Goal: Task Accomplishment & Management: Manage account settings

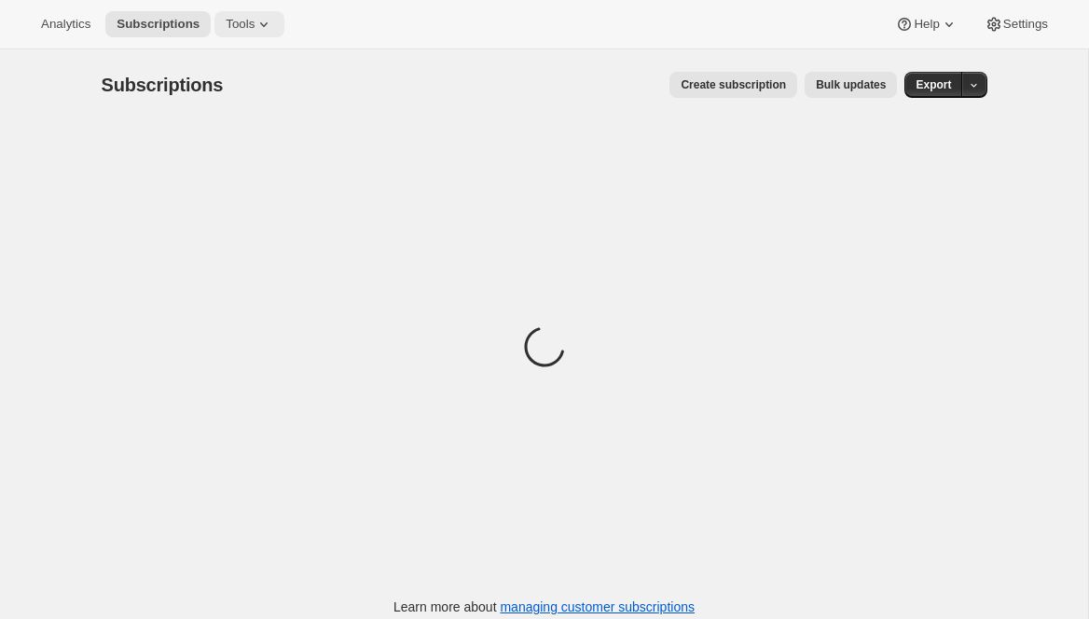
scroll to position [1, 0]
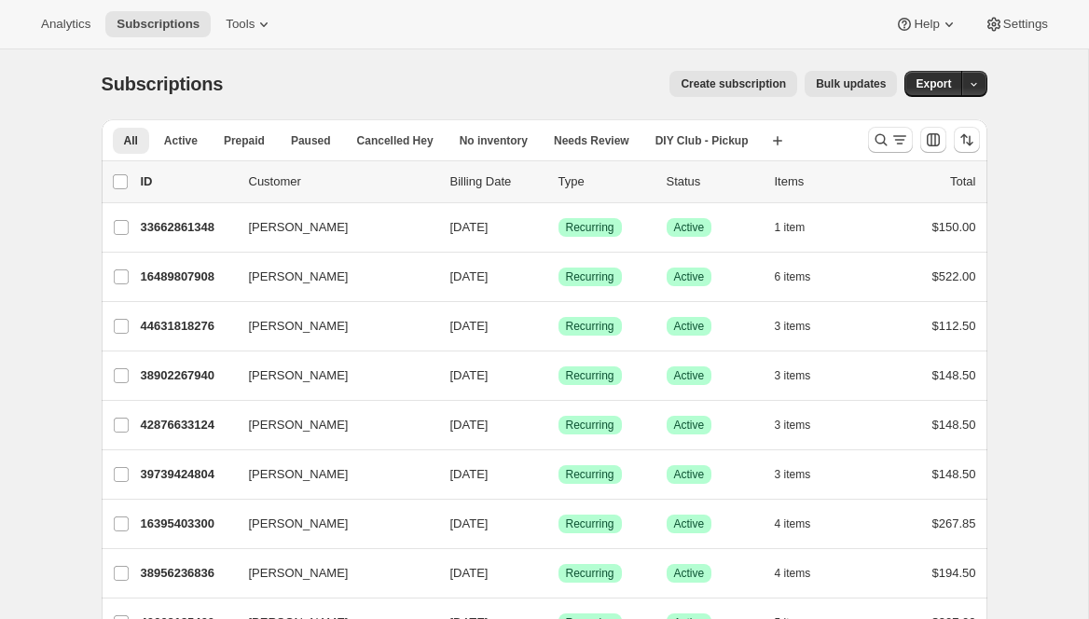
click at [825, 91] on button "Bulk updates" at bounding box center [850, 84] width 92 height 26
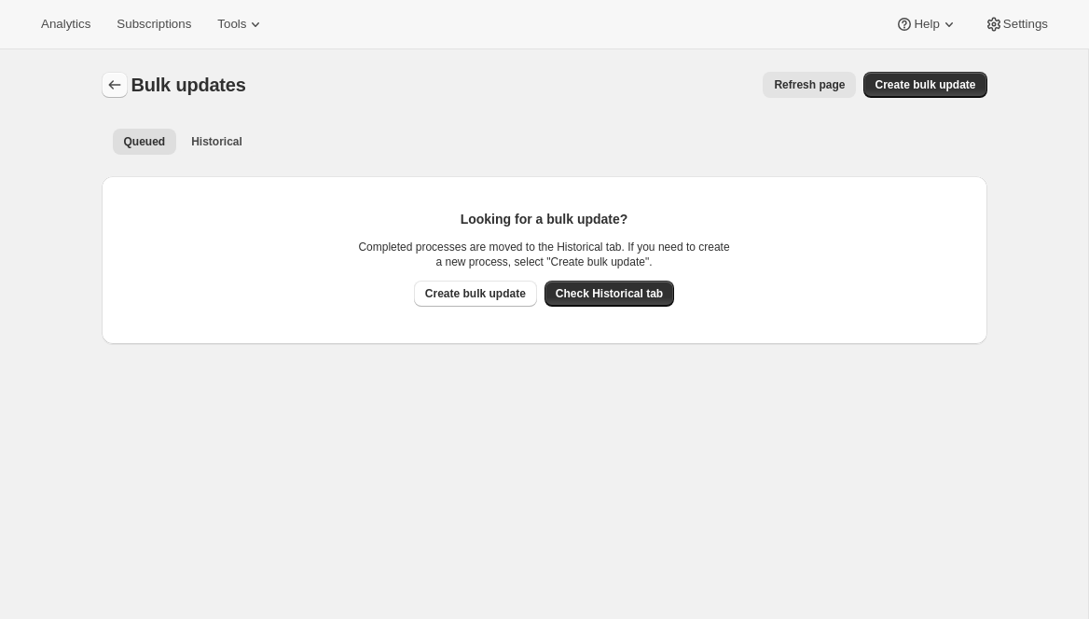
click at [114, 84] on icon "Bulk updates" at bounding box center [114, 85] width 19 height 19
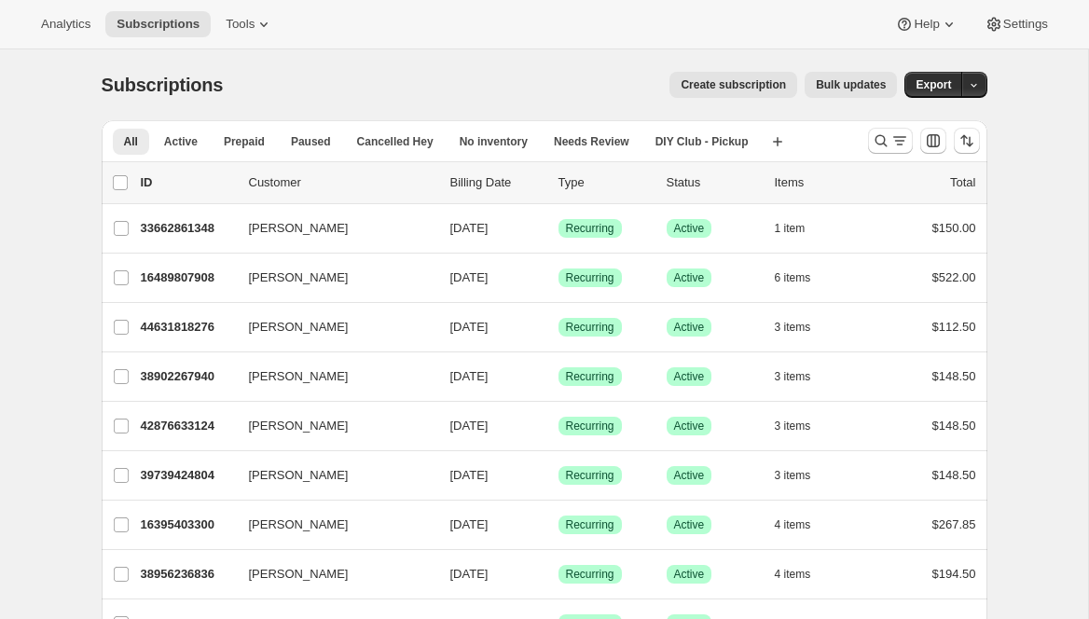
click at [875, 144] on icon "Search and filter results" at bounding box center [881, 140] width 19 height 19
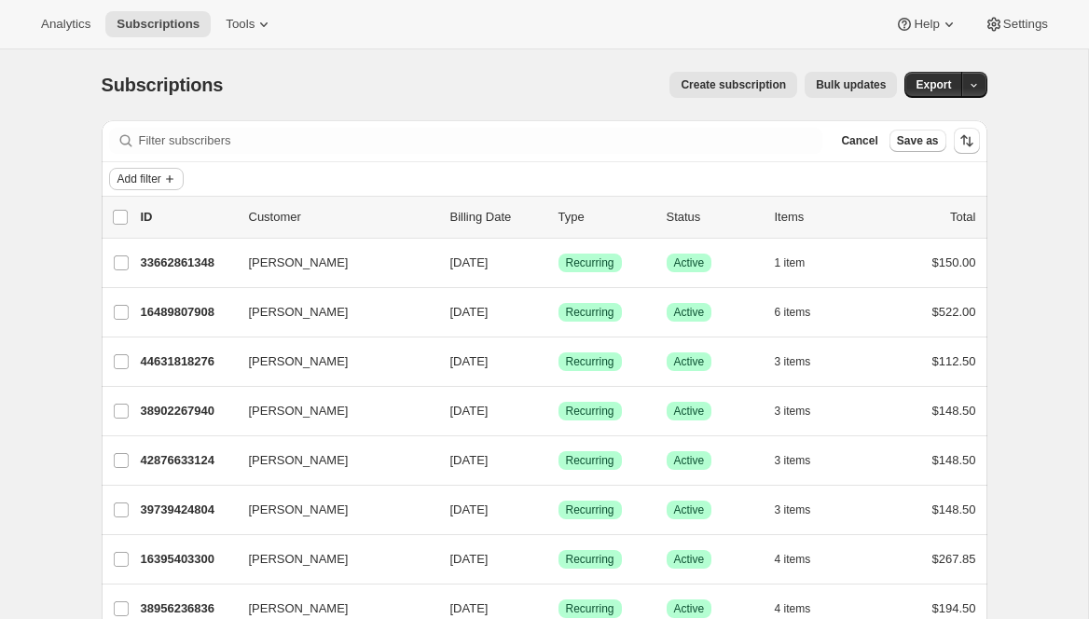
click at [137, 180] on span "Add filter" at bounding box center [139, 179] width 44 height 15
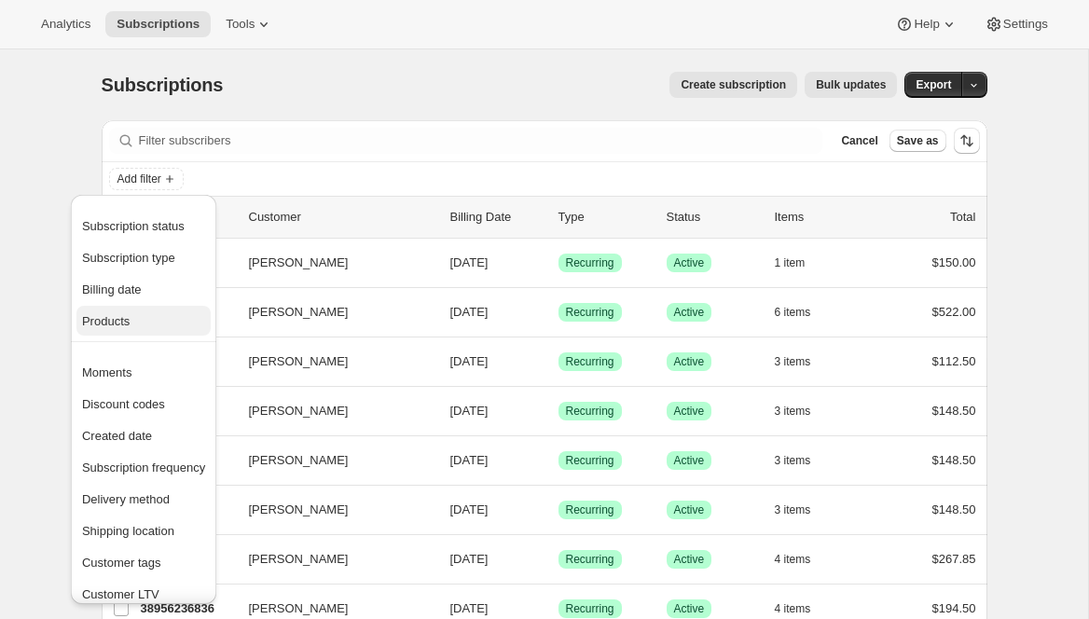
click at [118, 317] on span "Products" at bounding box center [106, 321] width 48 height 14
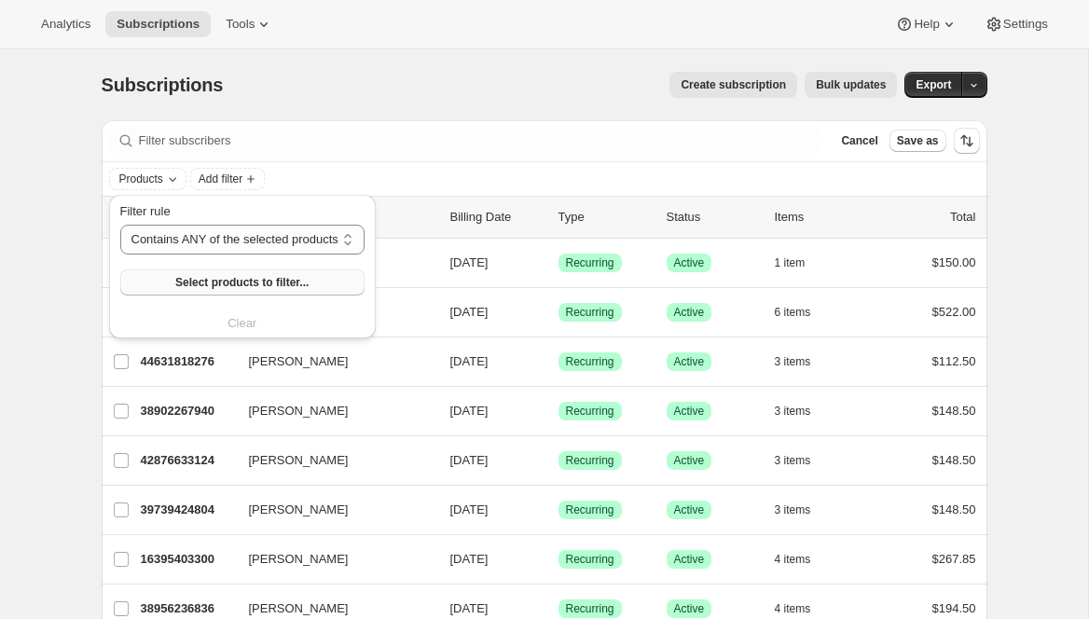
click at [268, 281] on span "Select products to filter..." at bounding box center [241, 282] width 133 height 15
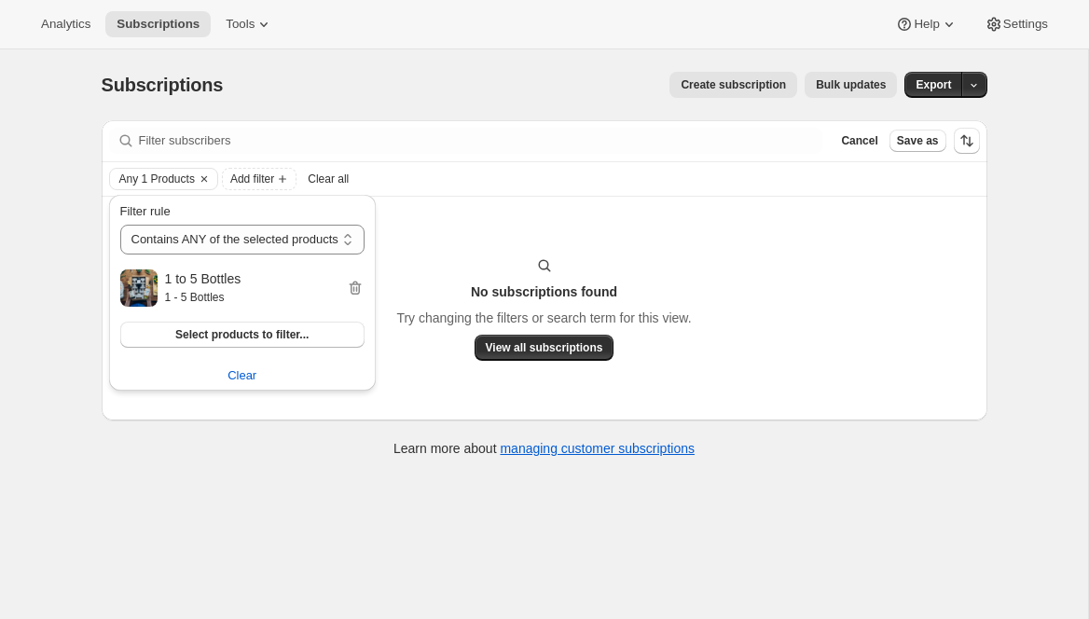
click at [268, 418] on div "No subscriptions found Try changing the filters or search term for this view. V…" at bounding box center [545, 309] width 886 height 224
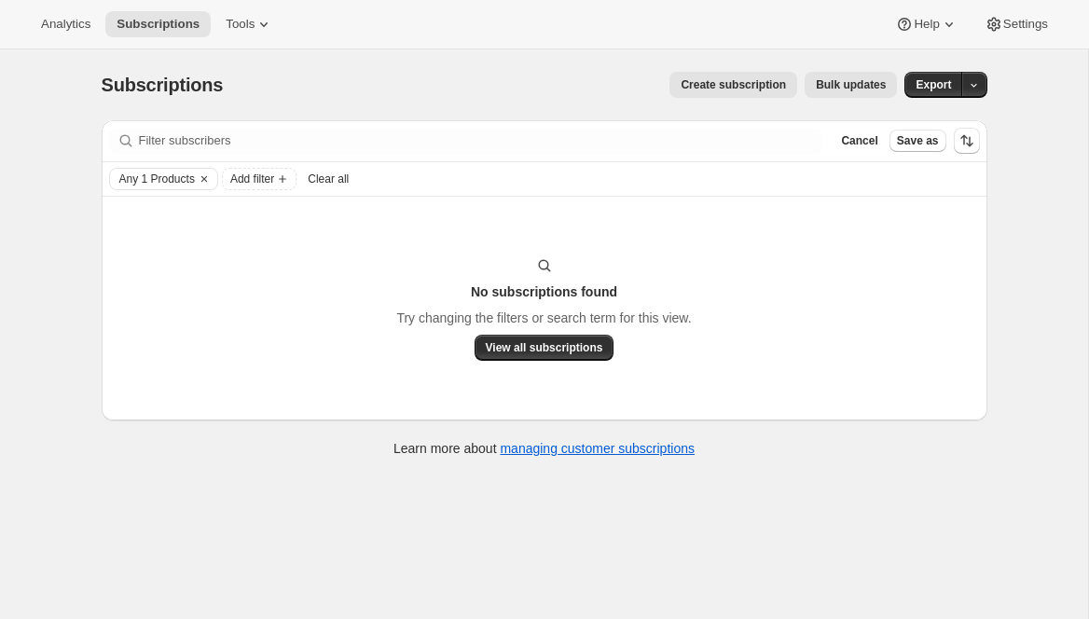
click at [857, 85] on span "Bulk updates" at bounding box center [851, 84] width 70 height 15
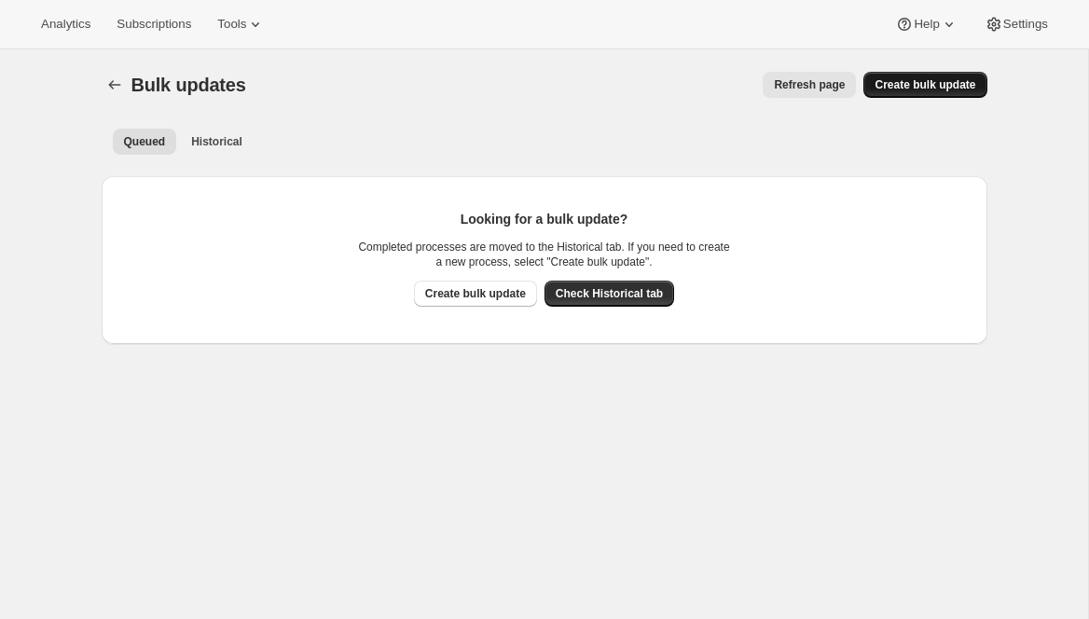
click at [901, 85] on span "Create bulk update" at bounding box center [924, 84] width 101 height 15
select select "13"
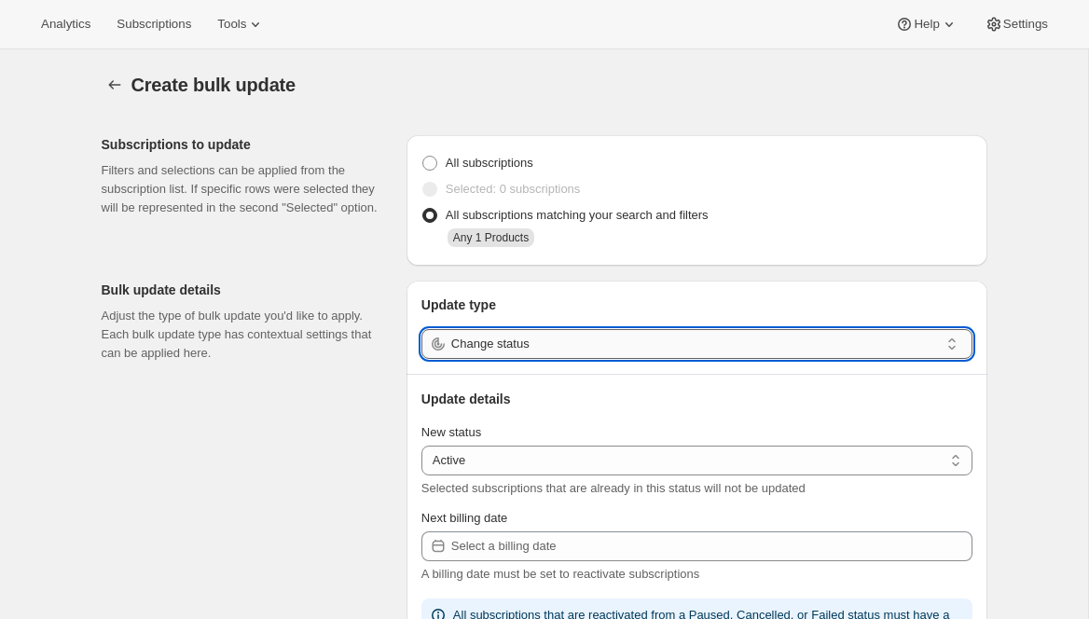
click at [513, 349] on input "Change status" at bounding box center [695, 344] width 488 height 30
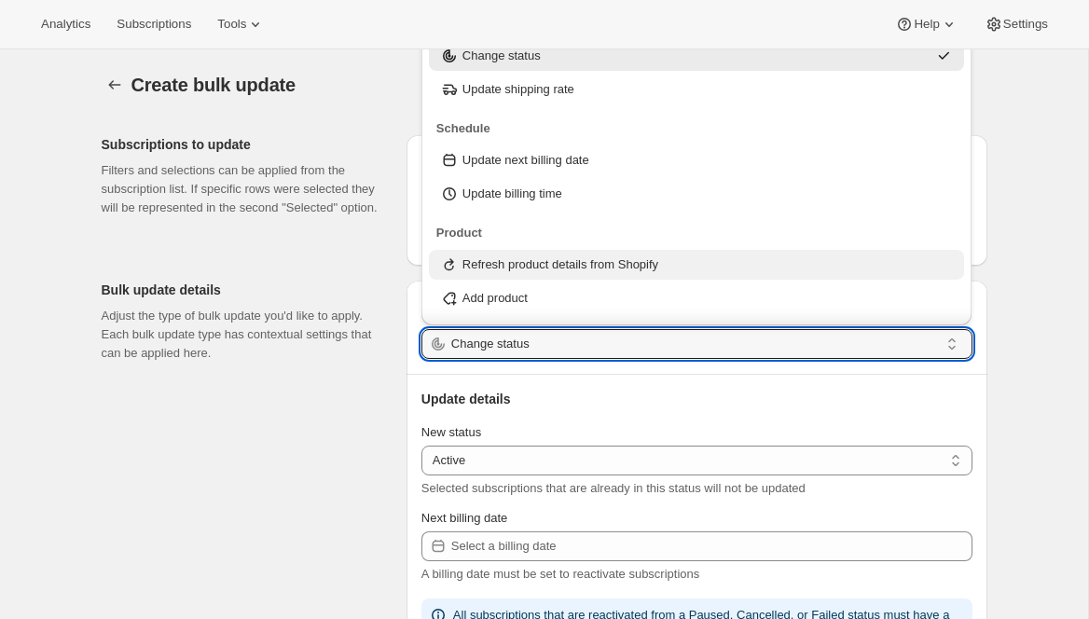
click at [550, 266] on p "Refresh product details from Shopify" at bounding box center [560, 264] width 196 height 19
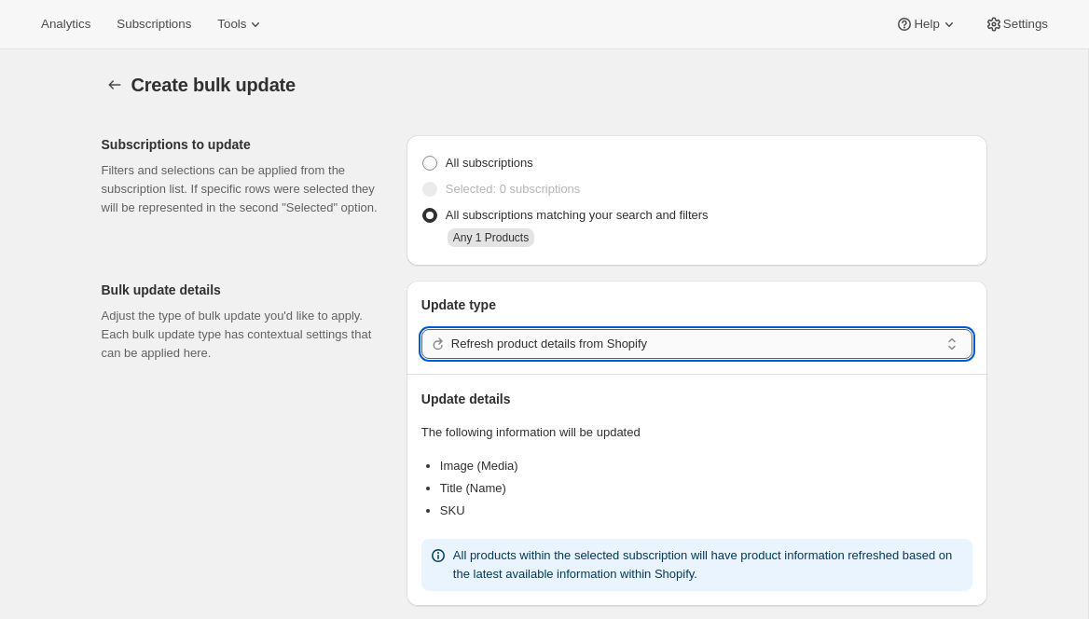
click at [518, 346] on input "Refresh product details from Shopify" at bounding box center [695, 344] width 488 height 30
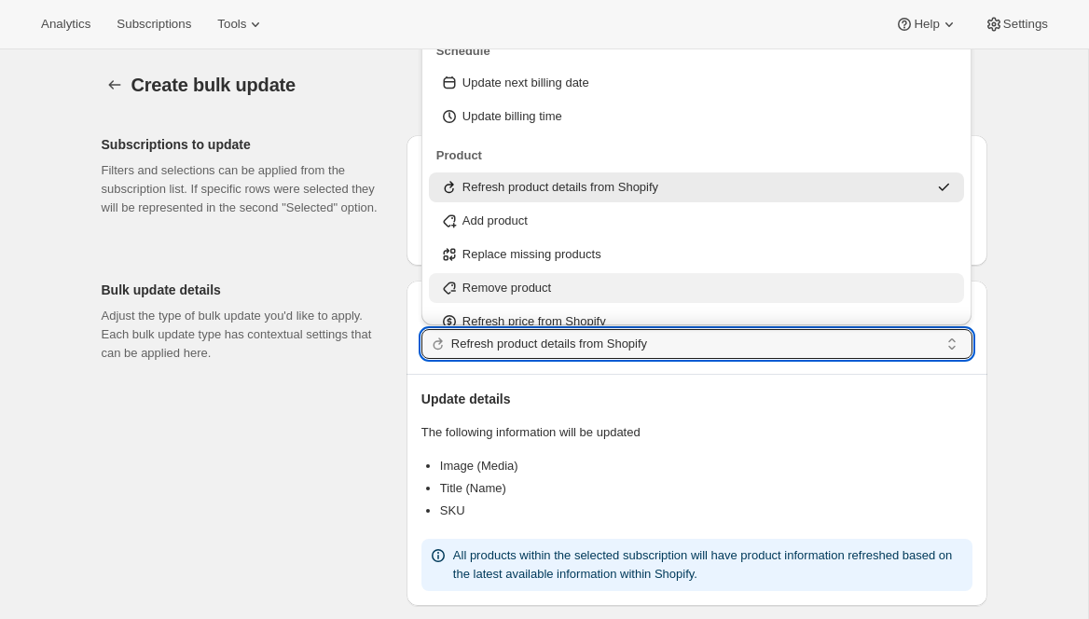
scroll to position [110, 0]
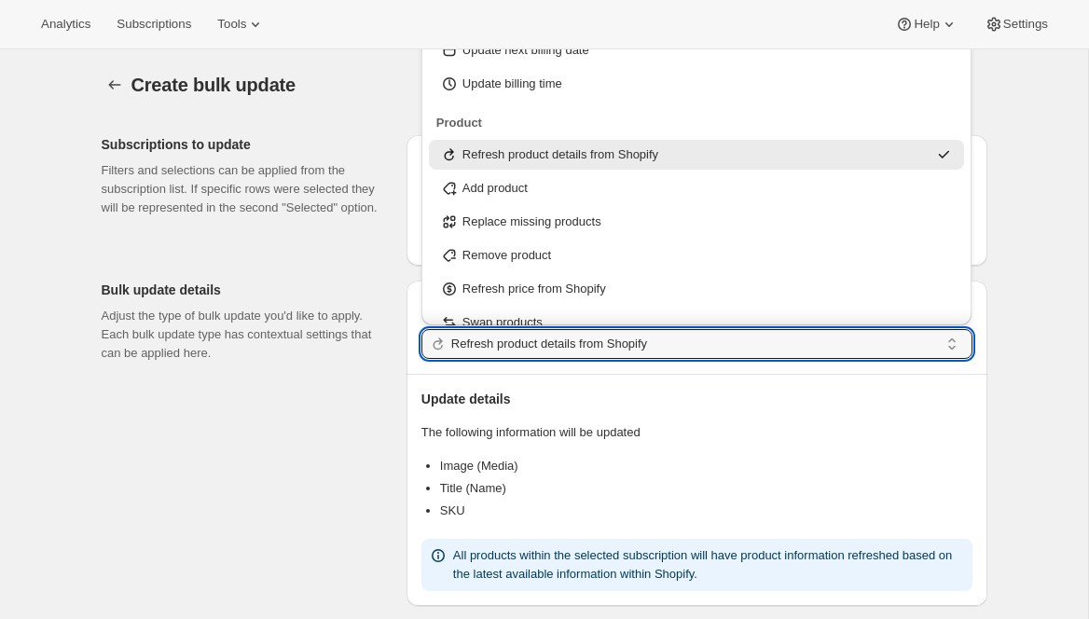
click at [529, 290] on p "Refresh price from Shopify" at bounding box center [534, 289] width 144 height 19
type input "Refresh price from Shopify"
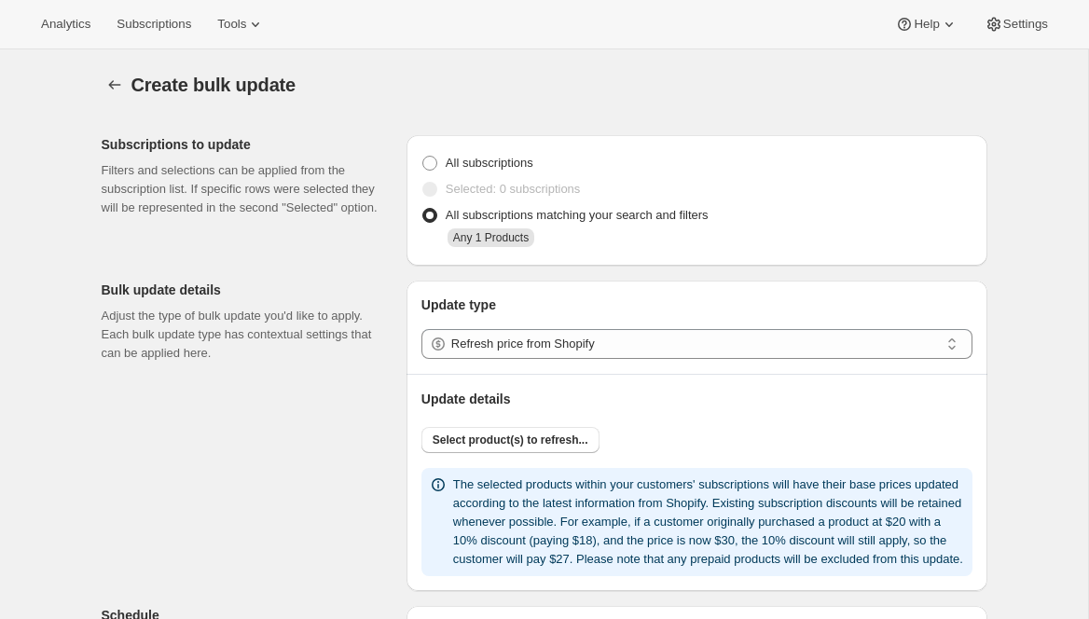
click at [246, 29] on span "Tools" at bounding box center [231, 24] width 29 height 15
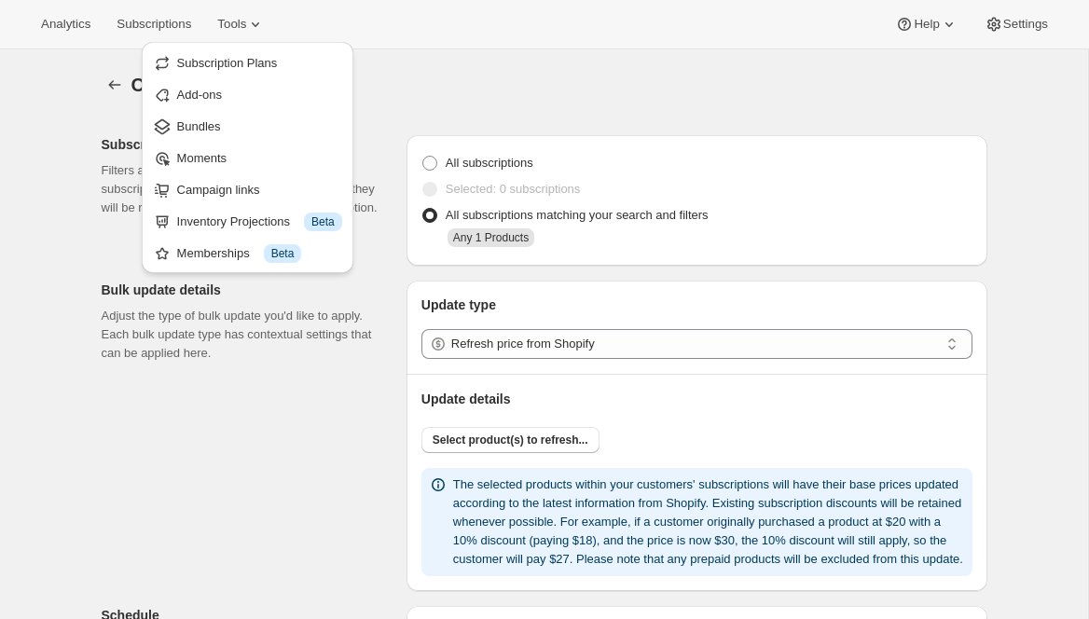
click at [227, 133] on span "Bundles" at bounding box center [259, 126] width 165 height 19
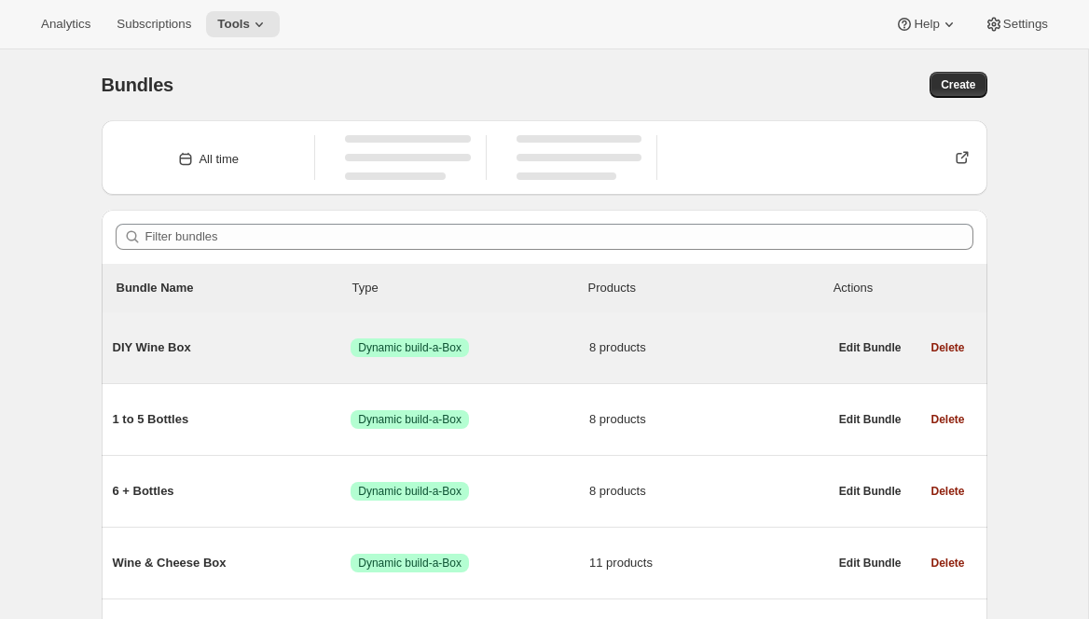
click at [186, 351] on span "DIY Wine Box" at bounding box center [232, 347] width 239 height 19
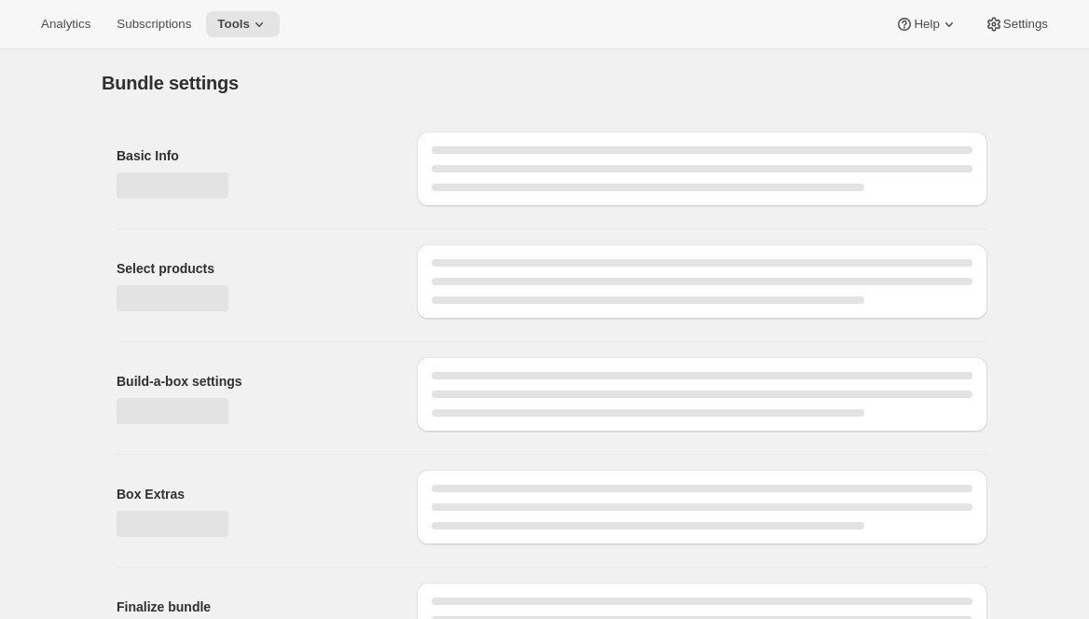
type input "DIY Wine Box"
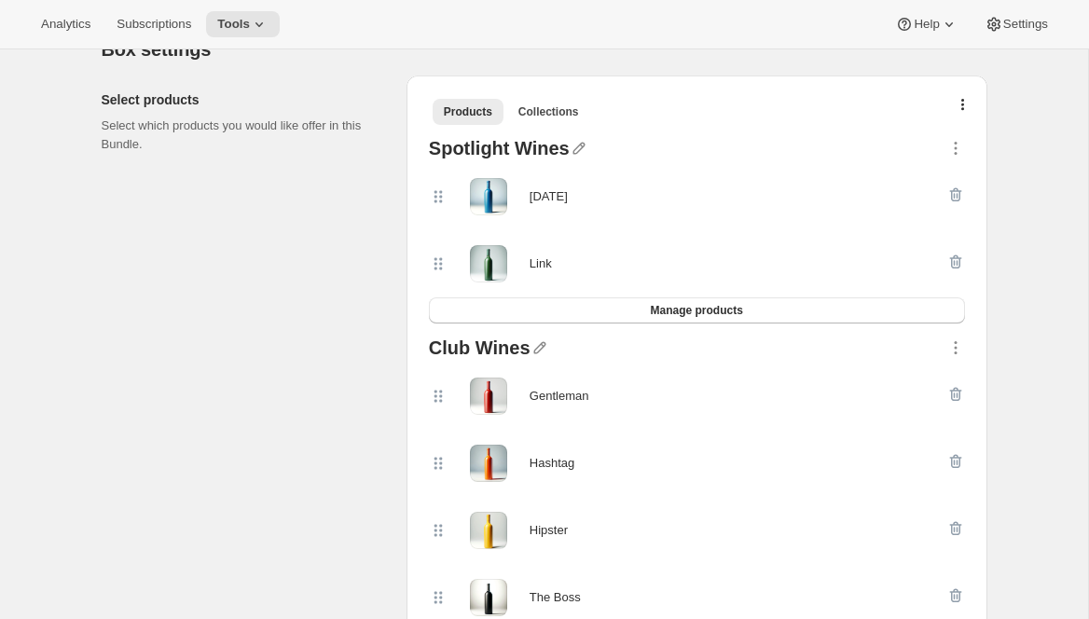
scroll to position [402, 0]
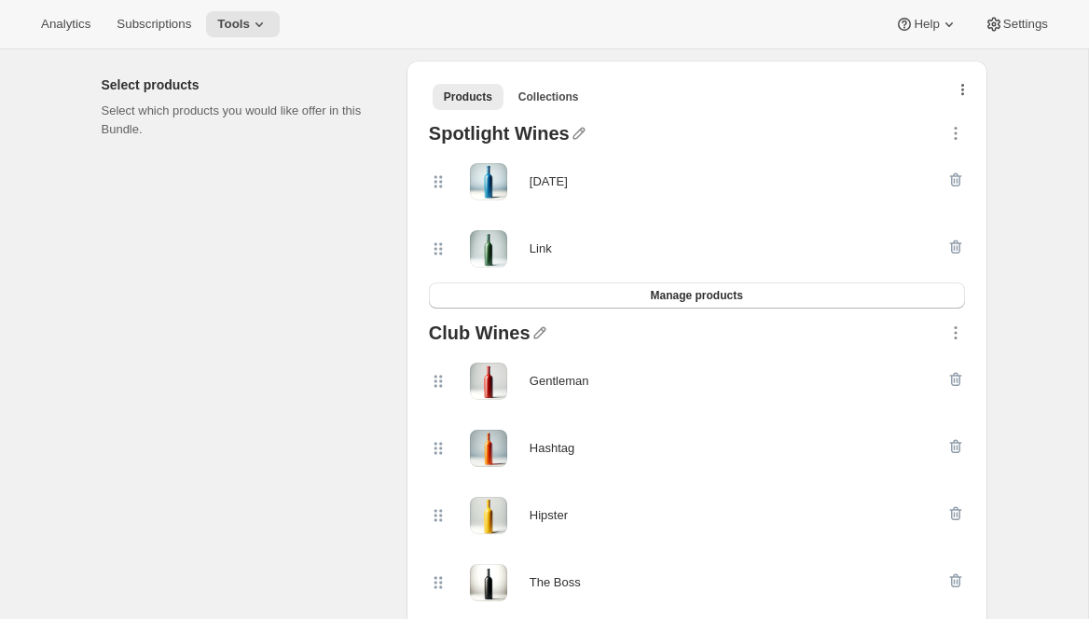
click at [965, 94] on button "button" at bounding box center [963, 94] width 19 height 19
click at [964, 131] on span "Bulk Autoswap for existing subscribers" at bounding box center [952, 129] width 207 height 14
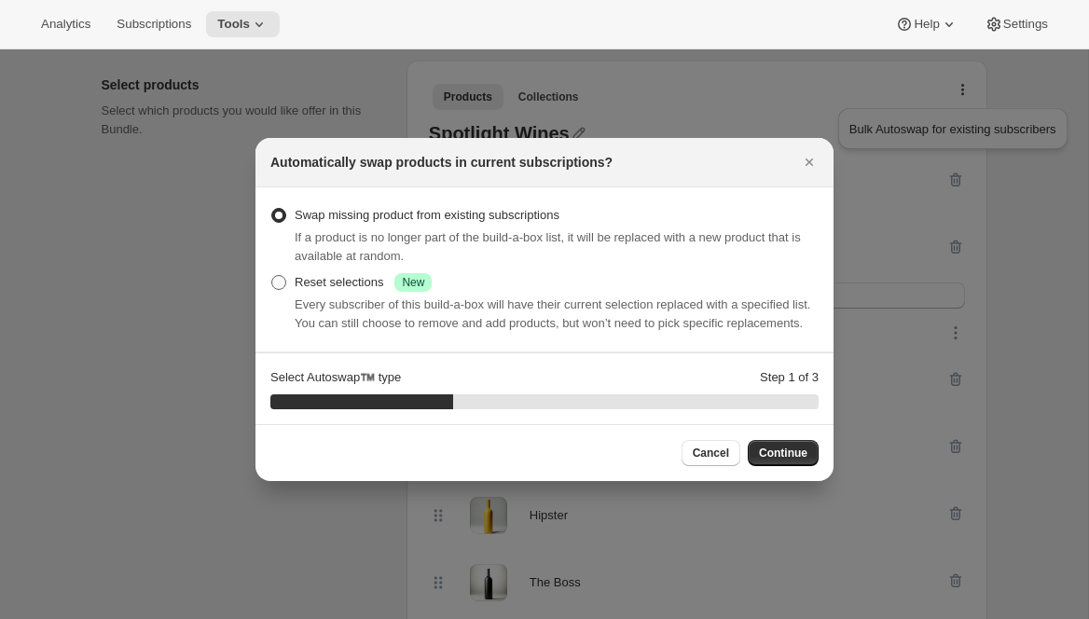
click at [340, 273] on div "Reset selections Success New" at bounding box center [363, 282] width 137 height 19
click at [272, 275] on input "Reset selections Success New" at bounding box center [271, 275] width 1 height 1
radio input "true"
click at [772, 466] on button "Continue" at bounding box center [783, 453] width 71 height 26
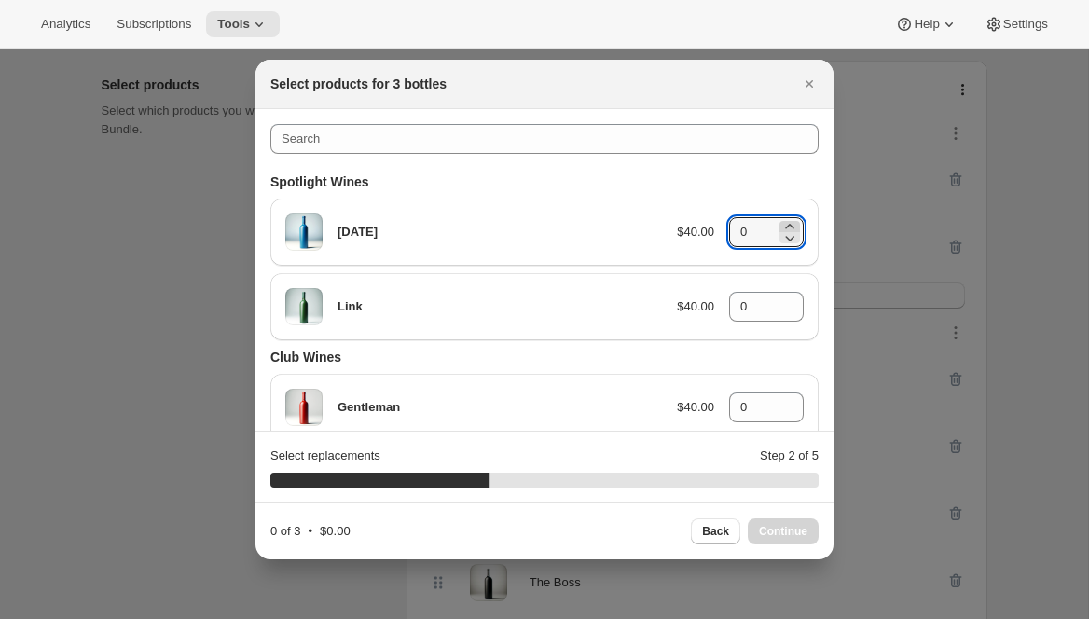
click at [792, 224] on icon ":rns:" at bounding box center [789, 226] width 19 height 19
type input "1"
click at [791, 300] on icon ":rns:" at bounding box center [789, 300] width 8 height 5
type input "1"
click at [791, 401] on icon ":rns:" at bounding box center [789, 401] width 8 height 5
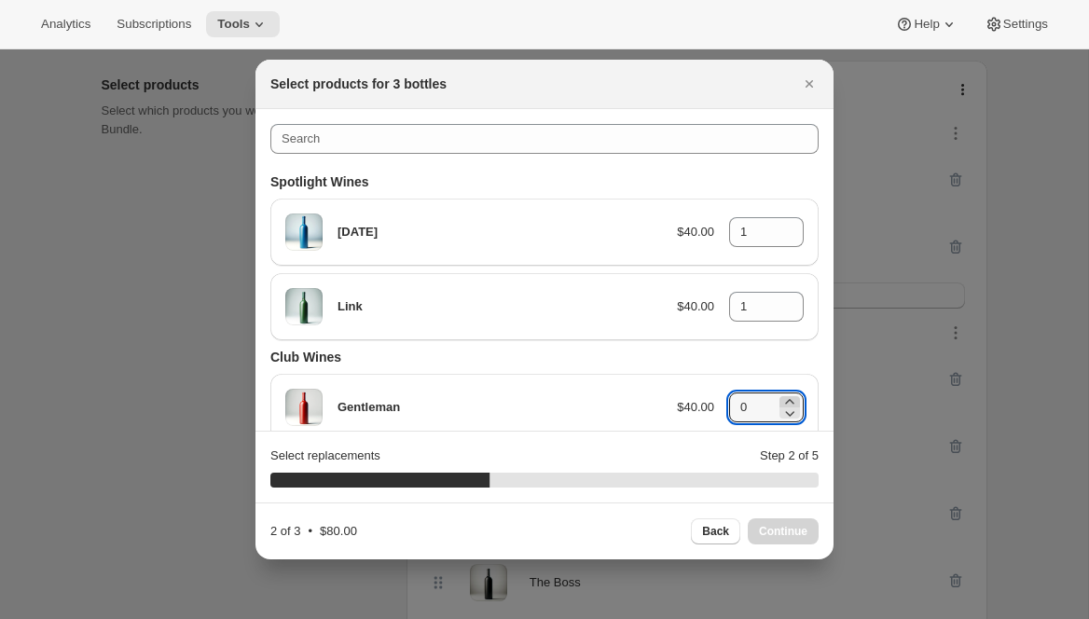
type input "1"
click at [782, 536] on span "Continue" at bounding box center [783, 531] width 48 height 15
type input "0"
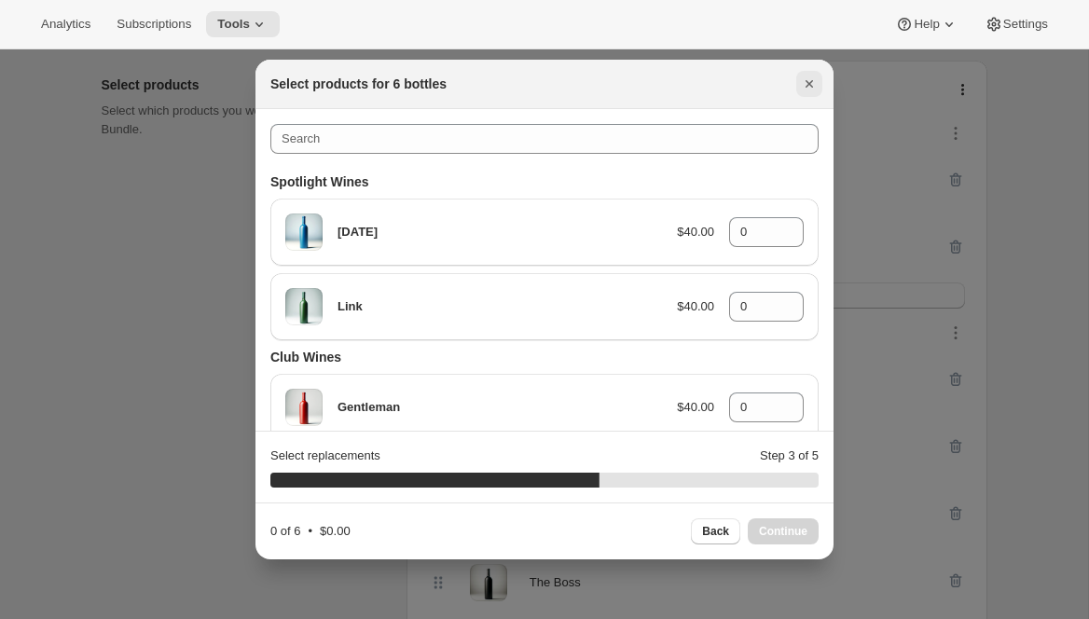
click at [807, 89] on icon "Close" at bounding box center [809, 84] width 19 height 19
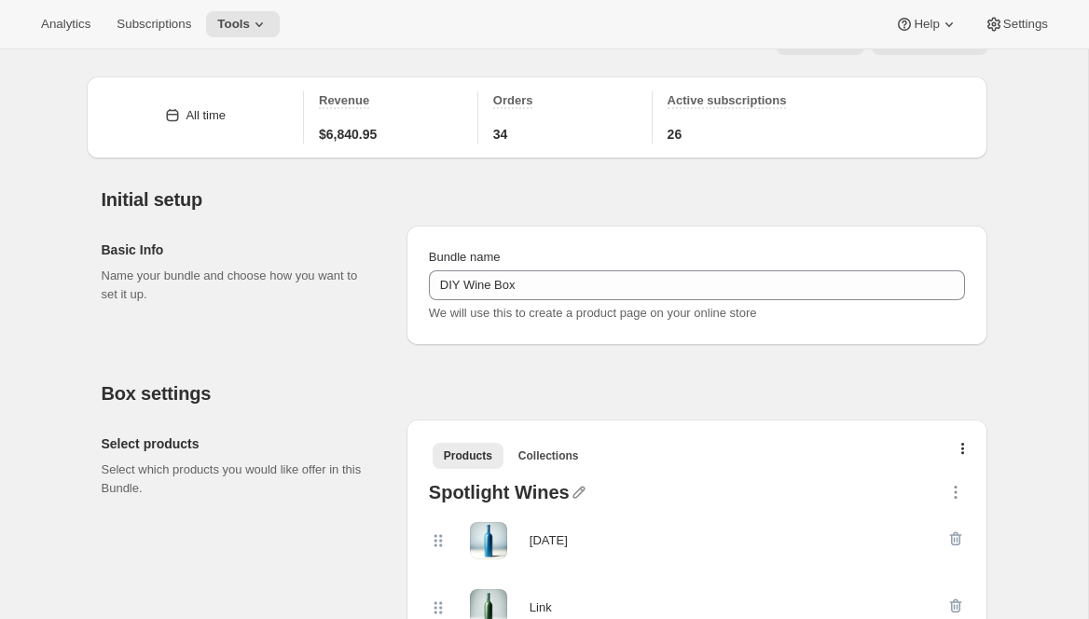
scroll to position [0, 0]
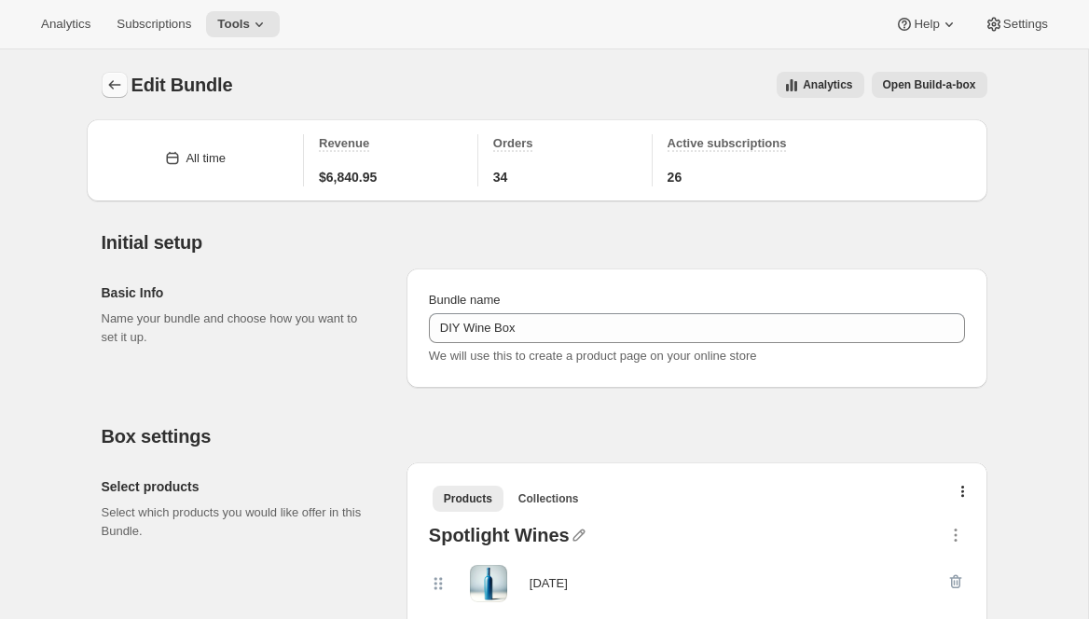
click at [109, 81] on icon "Bundles" at bounding box center [114, 85] width 19 height 19
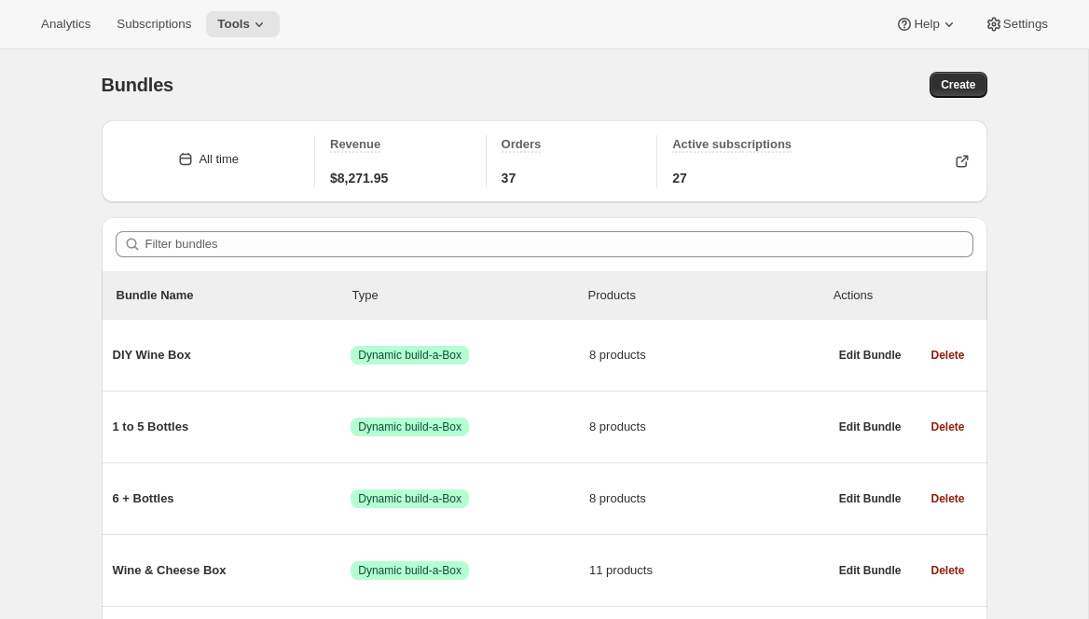
drag, startPoint x: 301, startPoint y: 185, endPoint x: 290, endPoint y: 262, distance: 78.2
click at [294, 212] on div "All time Revenue $8,271.95 Orders 37 Active subscriptions 27" at bounding box center [545, 168] width 886 height 97
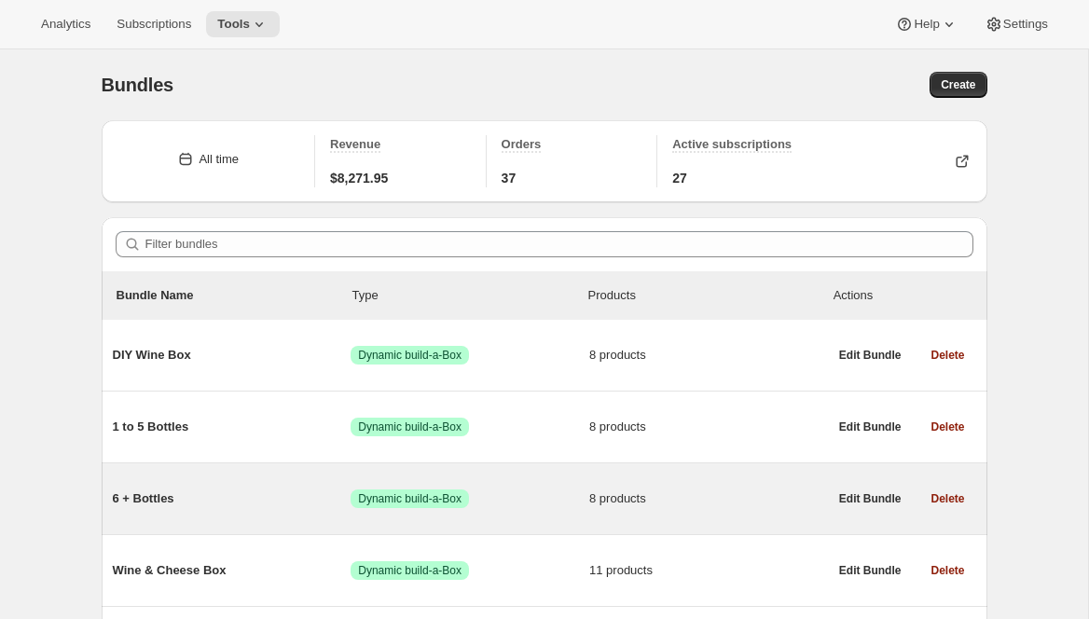
scroll to position [204, 0]
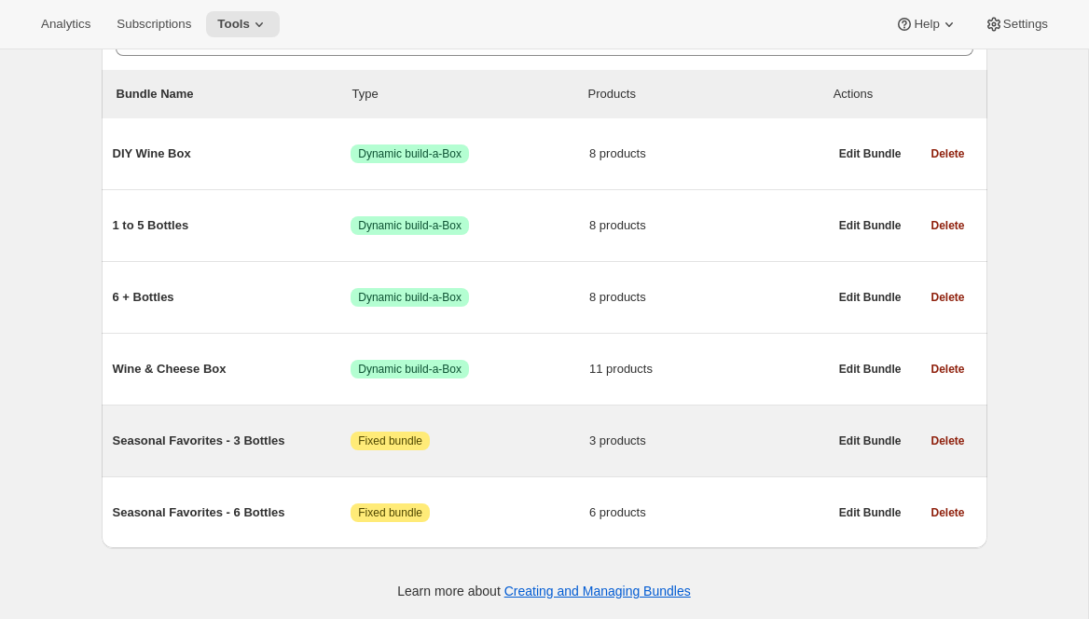
click at [230, 442] on span "Seasonal Favorites - 3 Bottles" at bounding box center [232, 441] width 239 height 19
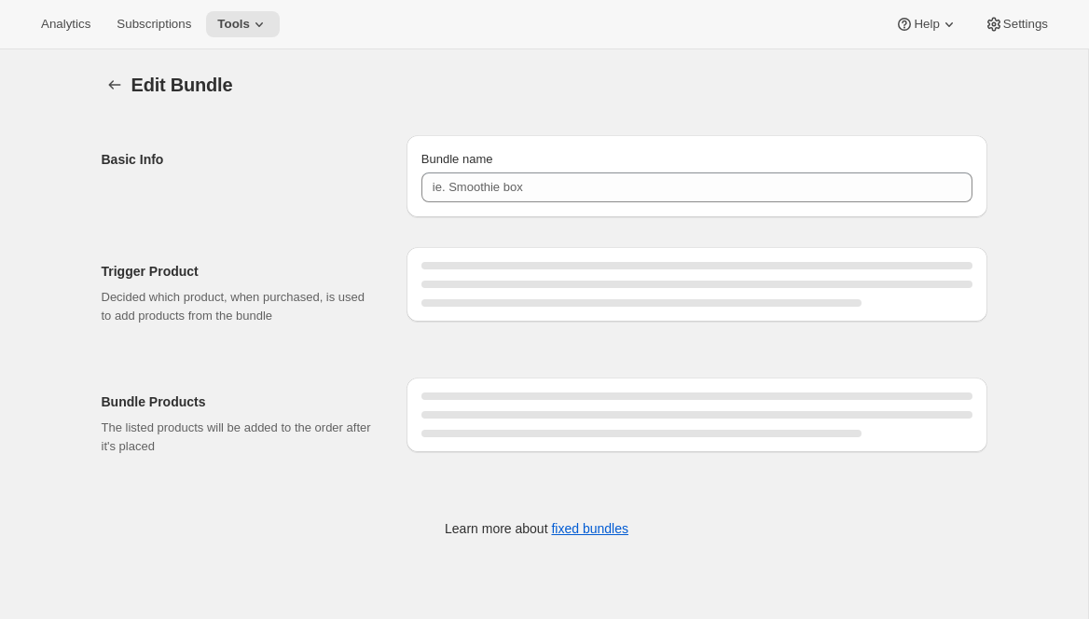
type input "Seasonal Favorites - 3 Bottles"
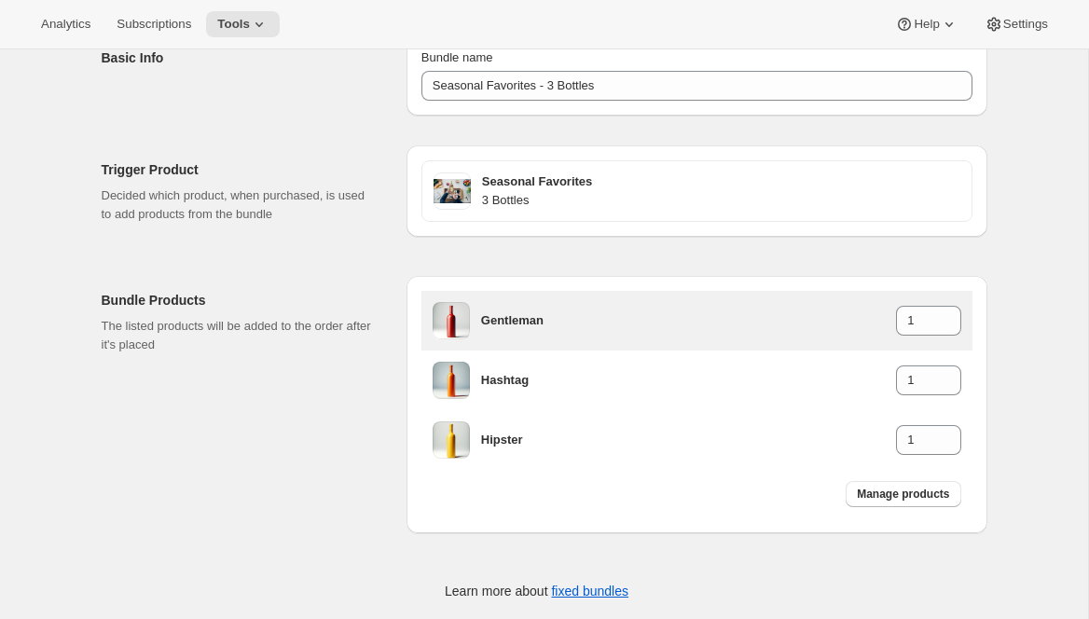
scroll to position [109, 0]
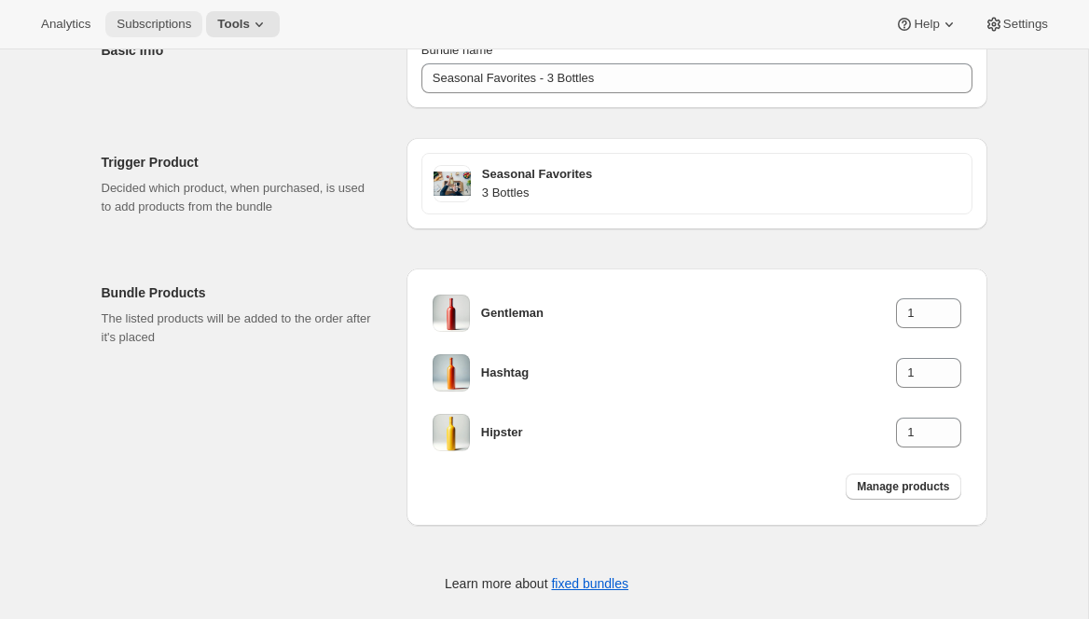
click at [156, 21] on span "Subscriptions" at bounding box center [154, 24] width 75 height 15
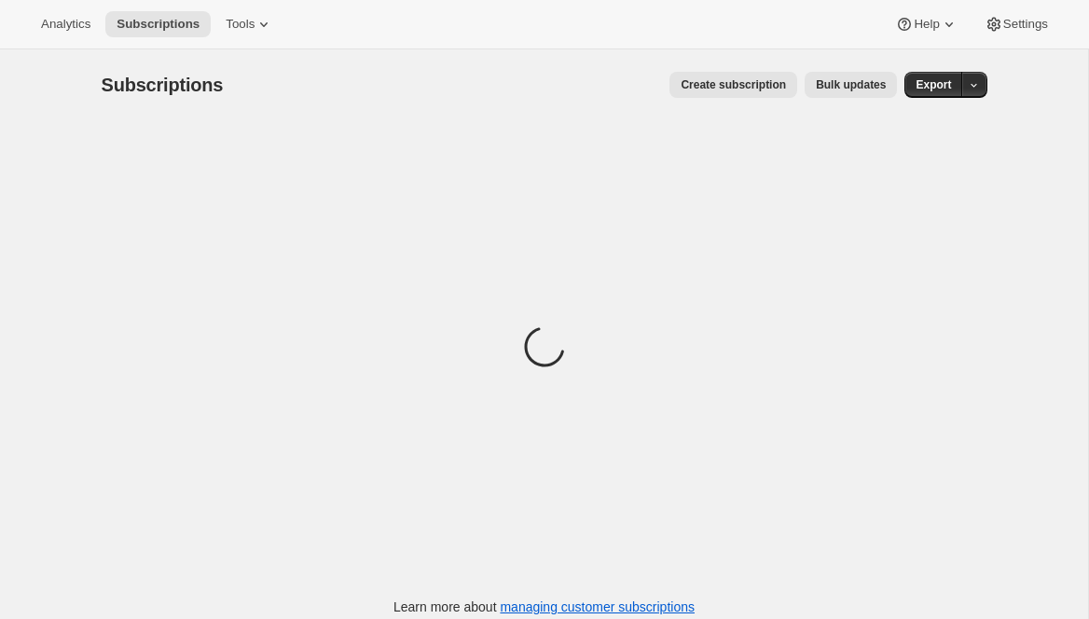
click at [829, 90] on span "Bulk updates" at bounding box center [851, 84] width 70 height 15
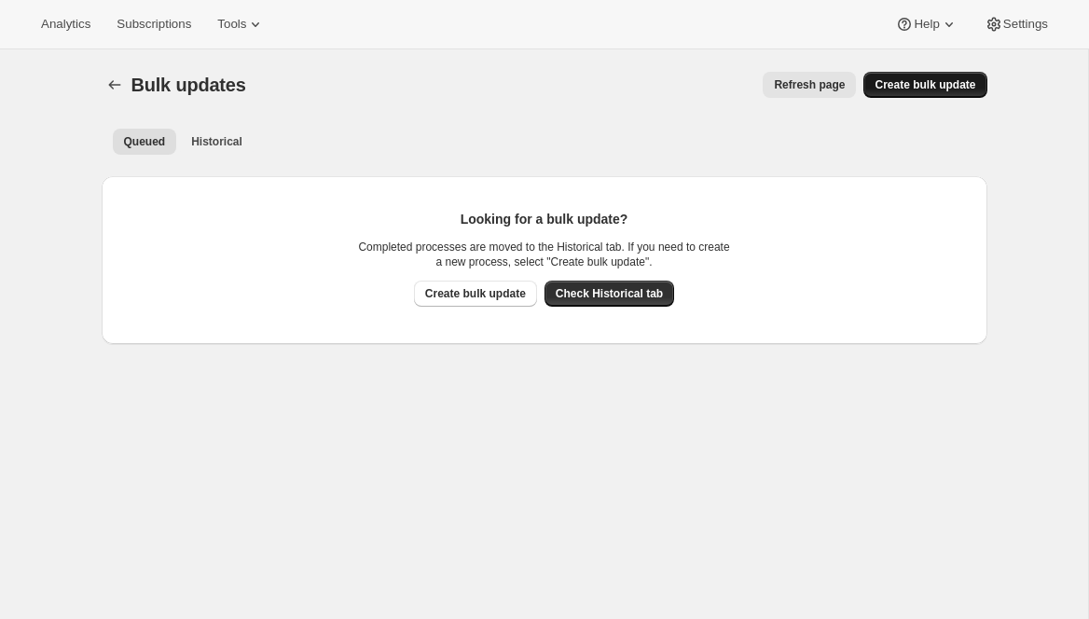
click at [942, 89] on span "Create bulk update" at bounding box center [924, 84] width 101 height 15
select select "13"
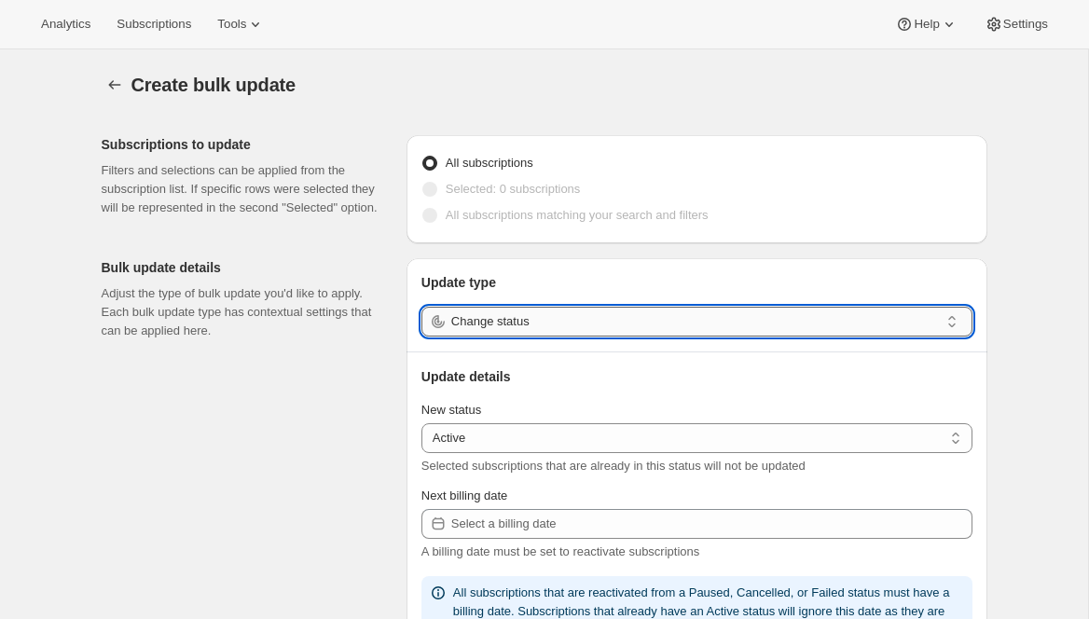
click at [588, 312] on input "Change status" at bounding box center [695, 322] width 488 height 30
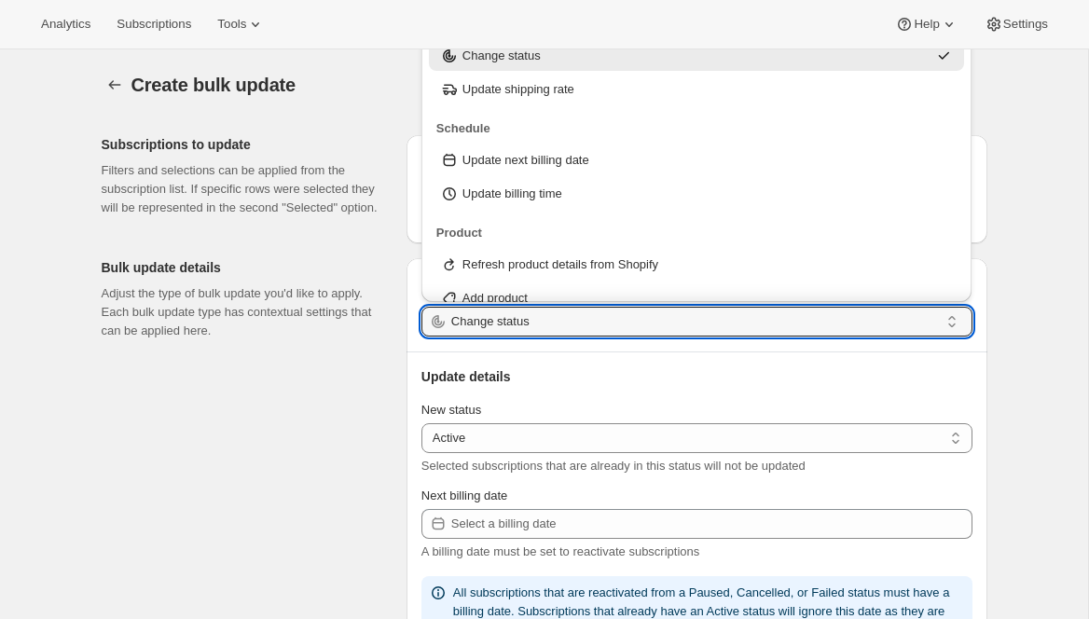
scroll to position [224, 0]
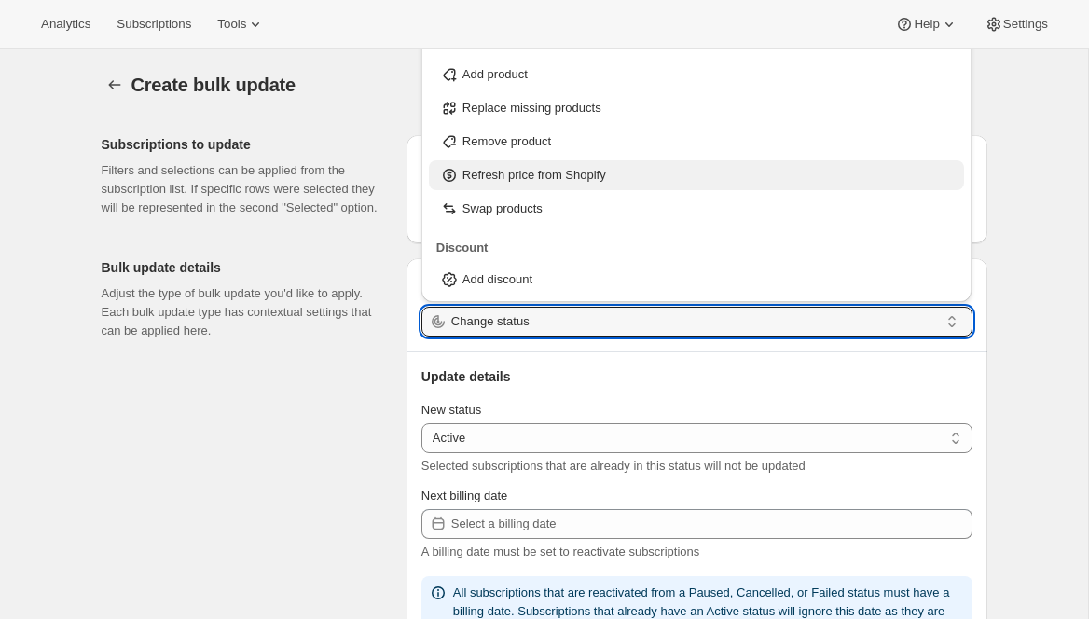
click at [530, 172] on p "Refresh price from Shopify" at bounding box center [534, 175] width 144 height 19
type input "Refresh price from Shopify"
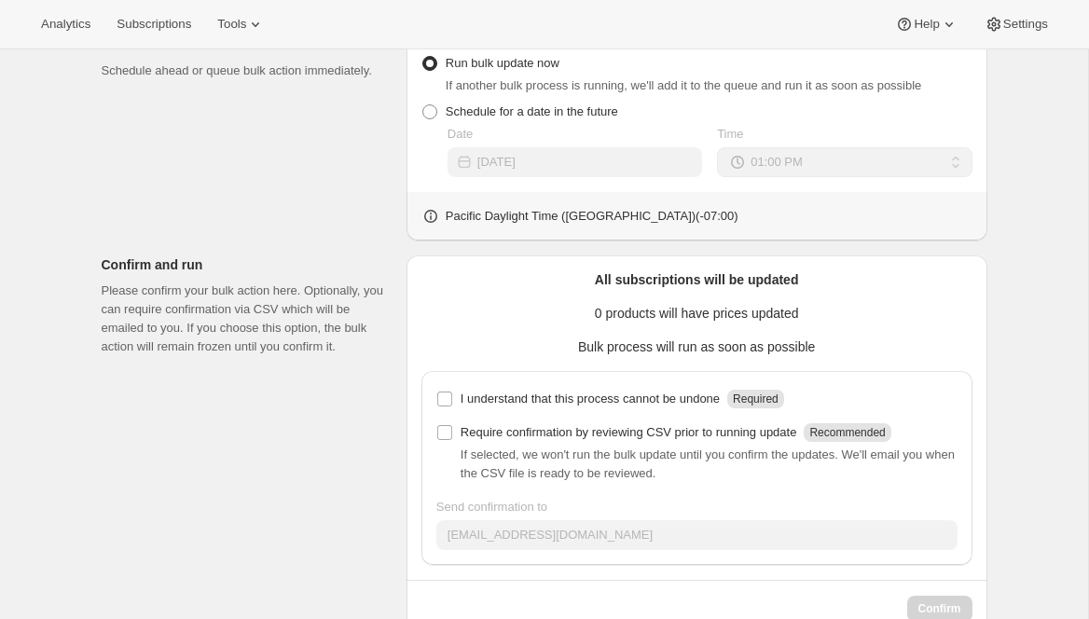
scroll to position [531, 0]
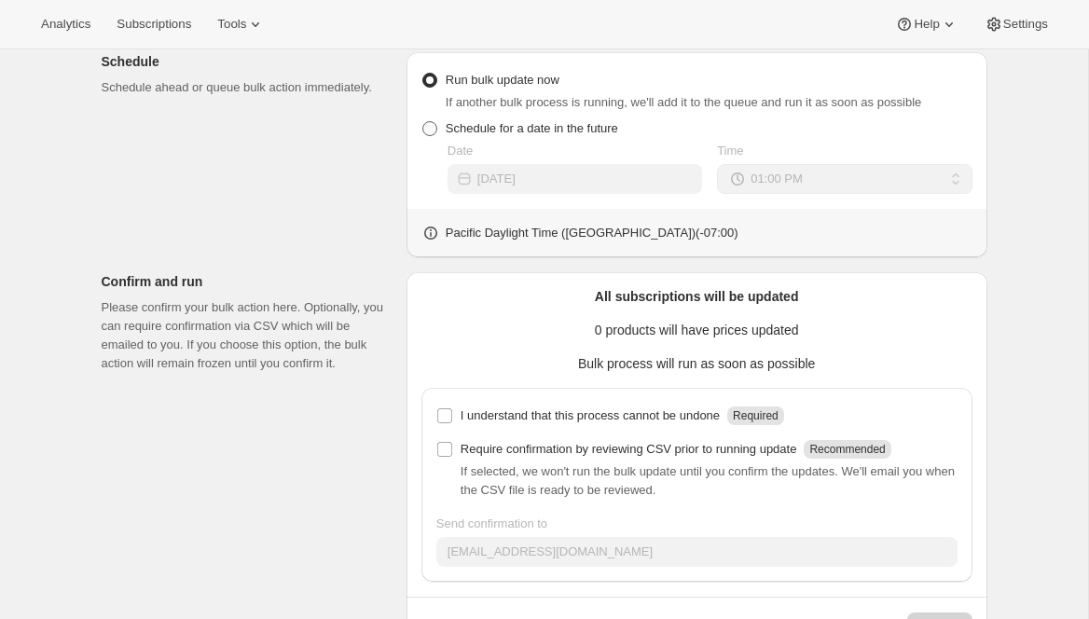
click at [586, 135] on span "Schedule for a date in the future" at bounding box center [532, 128] width 172 height 14
click at [423, 122] on input "Schedule for a date in the future" at bounding box center [422, 121] width 1 height 1
radio input "true"
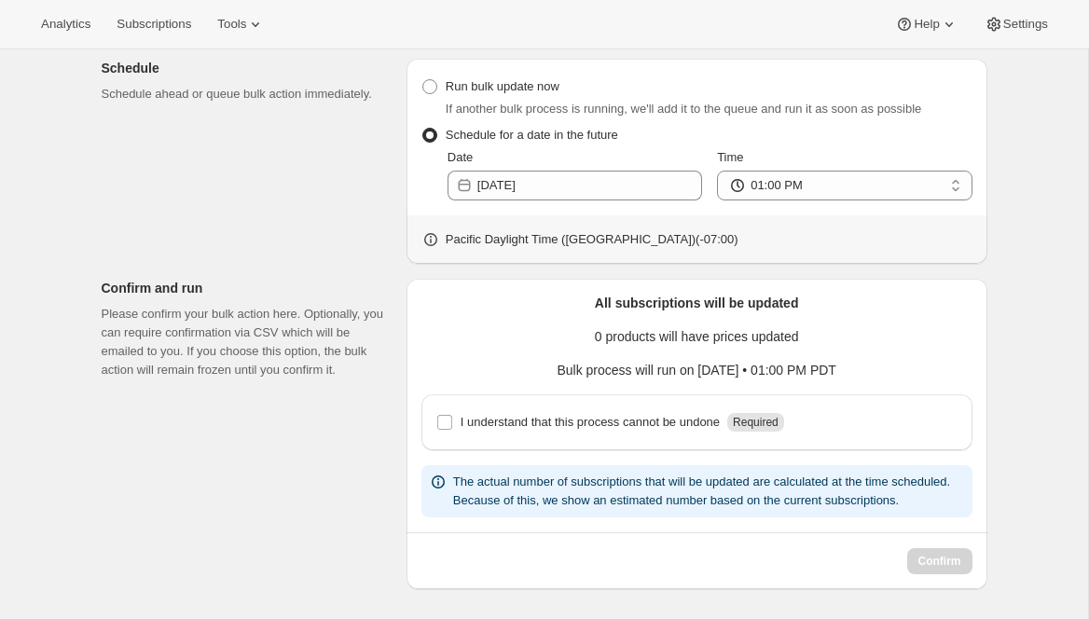
scroll to position [519, 0]
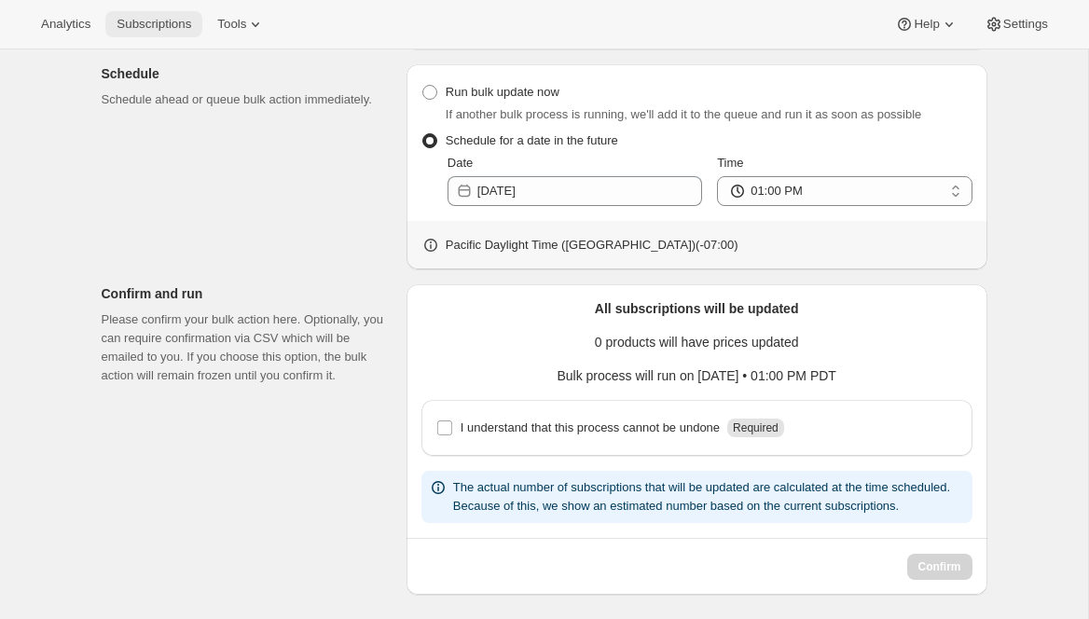
click at [169, 27] on span "Subscriptions" at bounding box center [154, 24] width 75 height 15
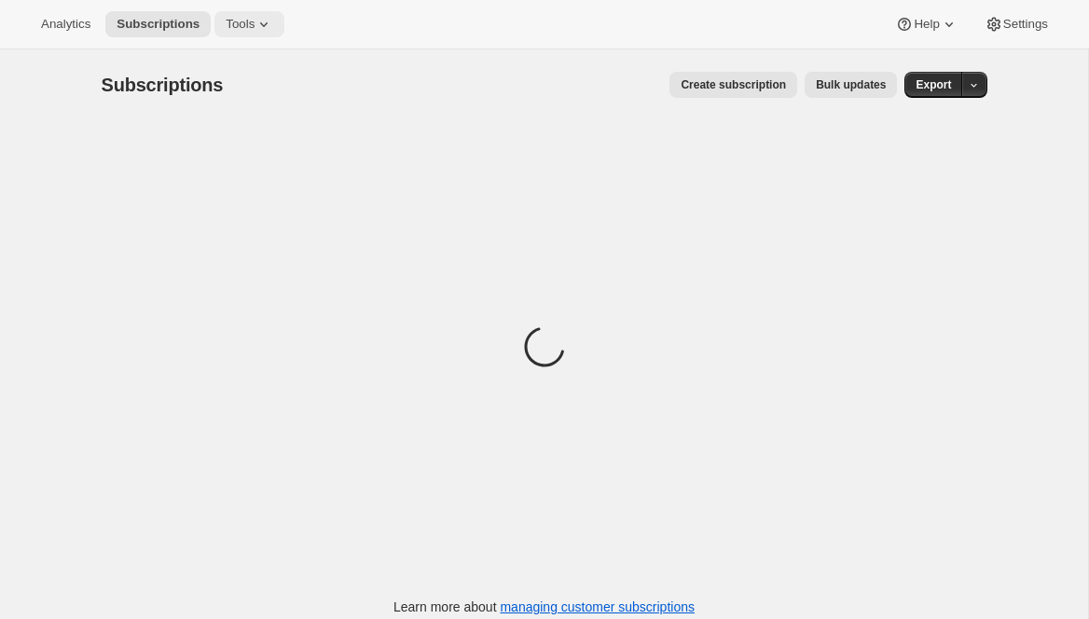
click at [267, 36] on button "Tools" at bounding box center [249, 24] width 70 height 26
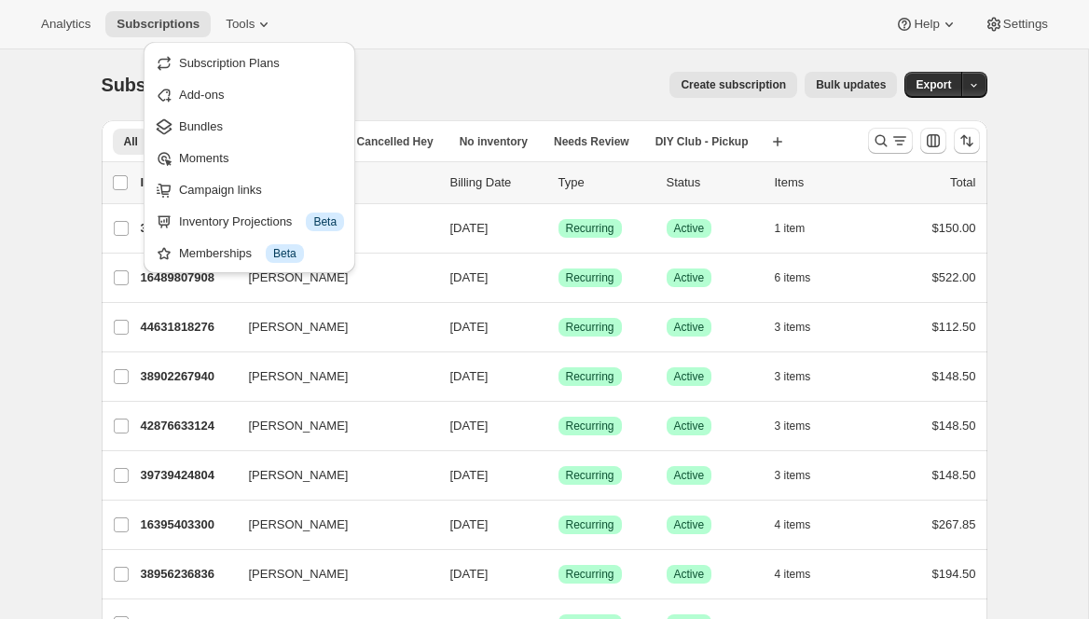
click at [286, 3] on div "Analytics Subscriptions Tools Help Settings" at bounding box center [544, 24] width 1089 height 49
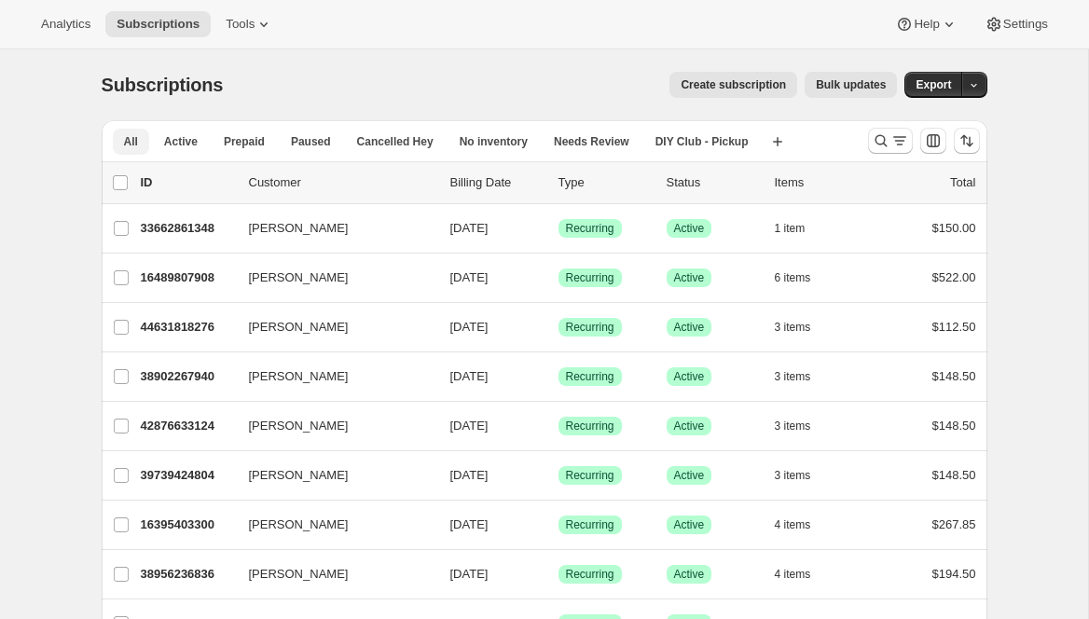
drag, startPoint x: 717, startPoint y: 141, endPoint x: 824, endPoint y: 97, distance: 115.8
click at [717, 141] on span "DIY Club - Pickup" at bounding box center [701, 141] width 93 height 15
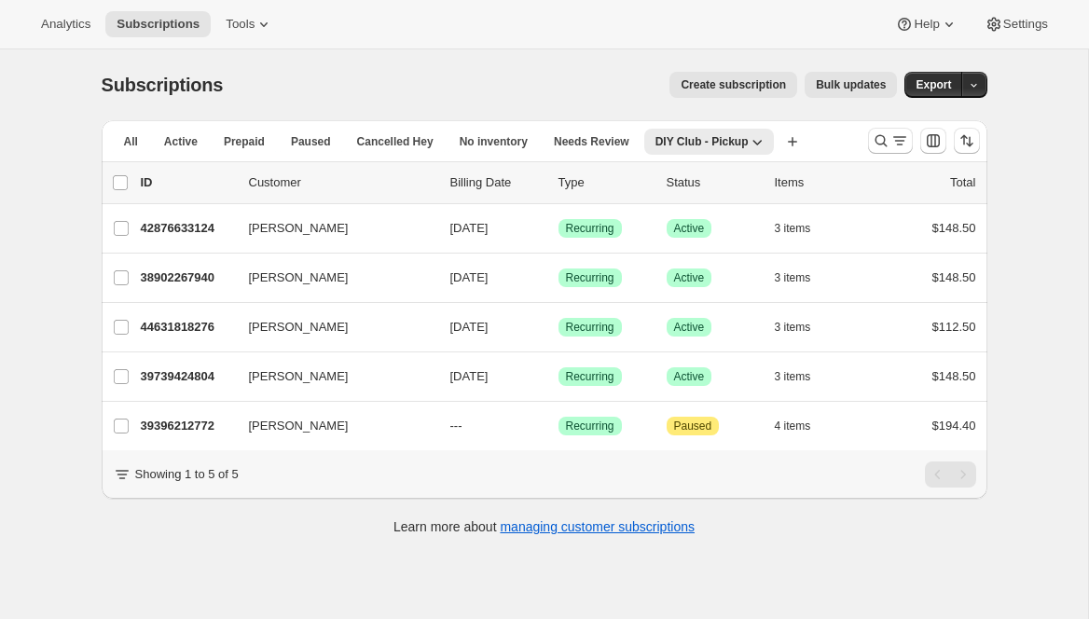
click at [839, 88] on span "Bulk updates" at bounding box center [851, 84] width 70 height 15
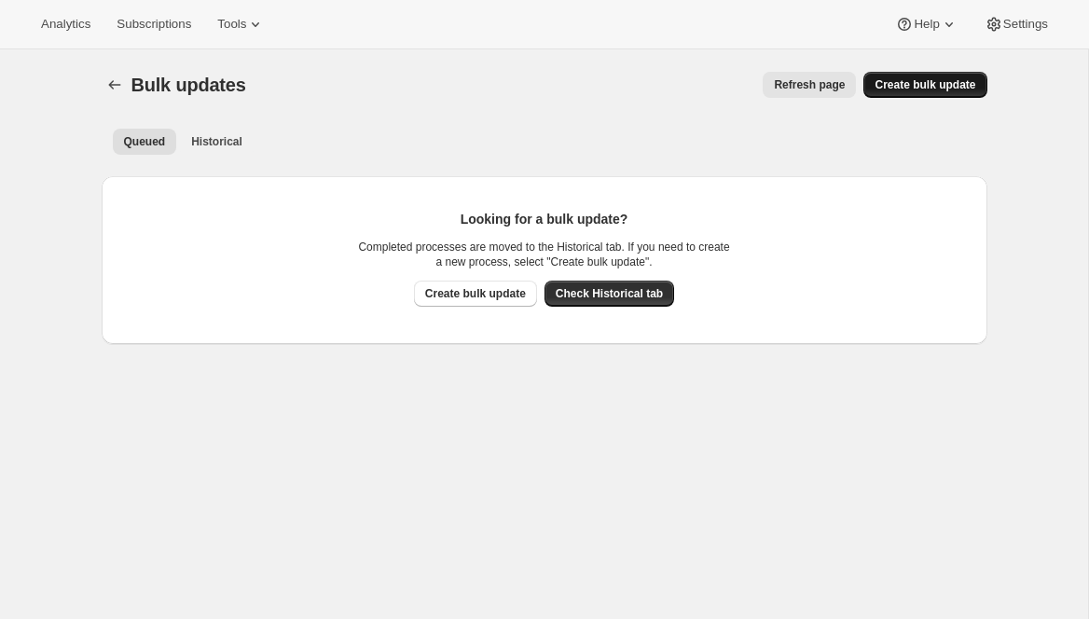
click at [892, 87] on span "Create bulk update" at bounding box center [924, 84] width 101 height 15
select select "13"
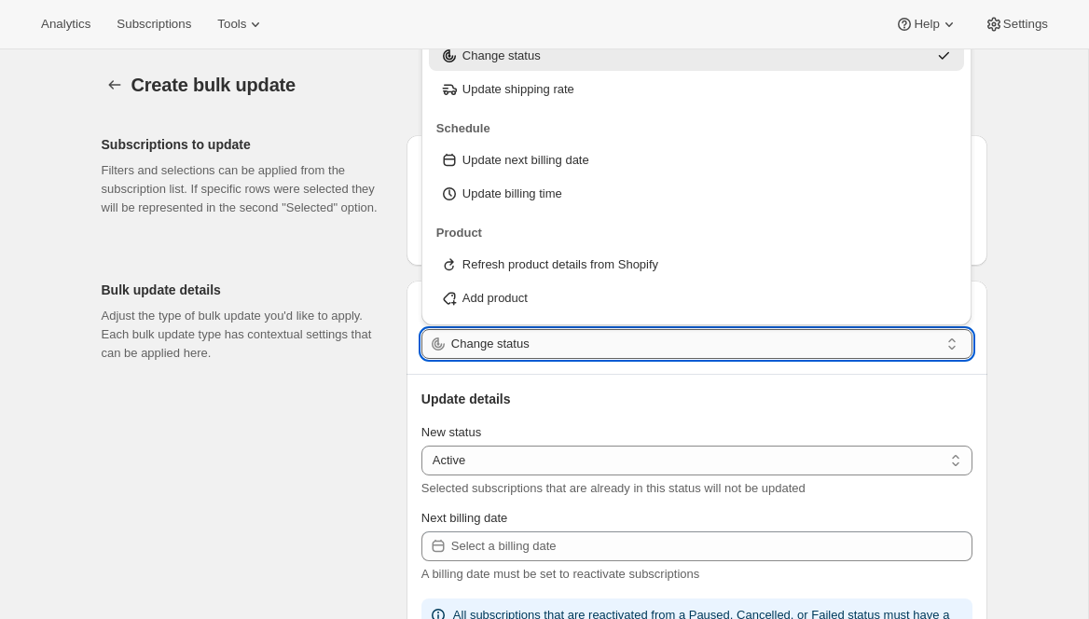
click at [562, 345] on input "Change status" at bounding box center [695, 344] width 488 height 30
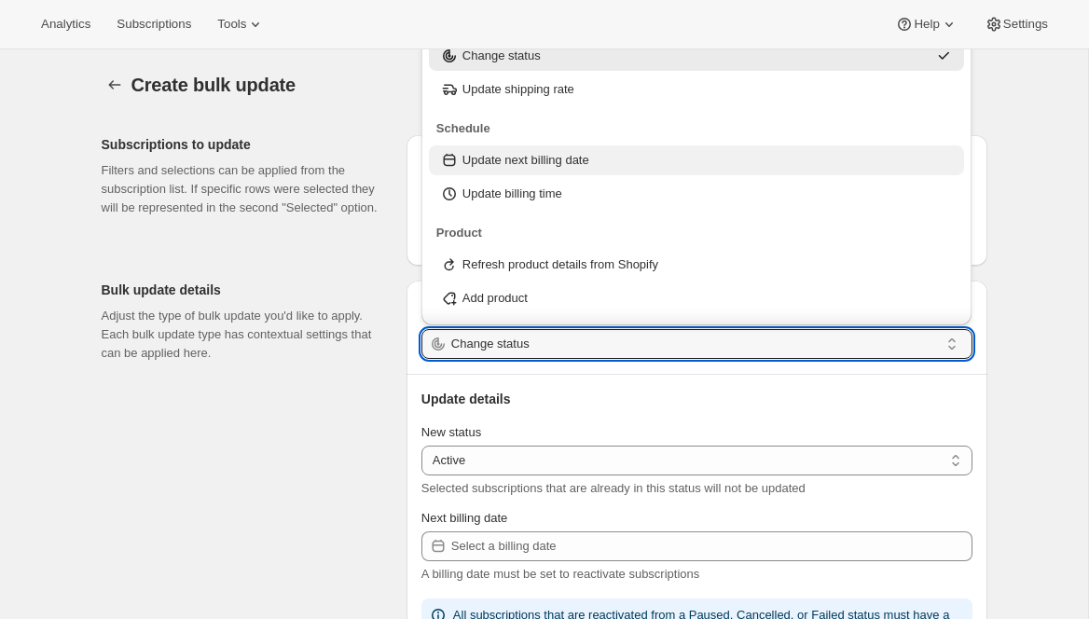
click at [528, 157] on p "Update next billing date" at bounding box center [525, 160] width 127 height 19
type input "Update next billing date"
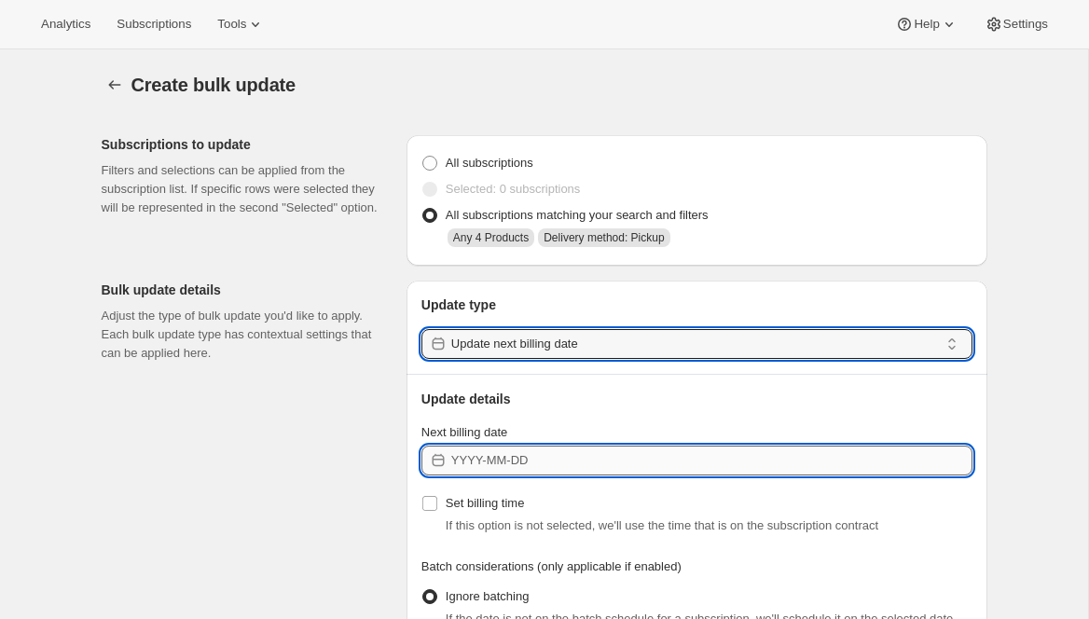
click at [534, 461] on input "Next billing date" at bounding box center [711, 461] width 521 height 30
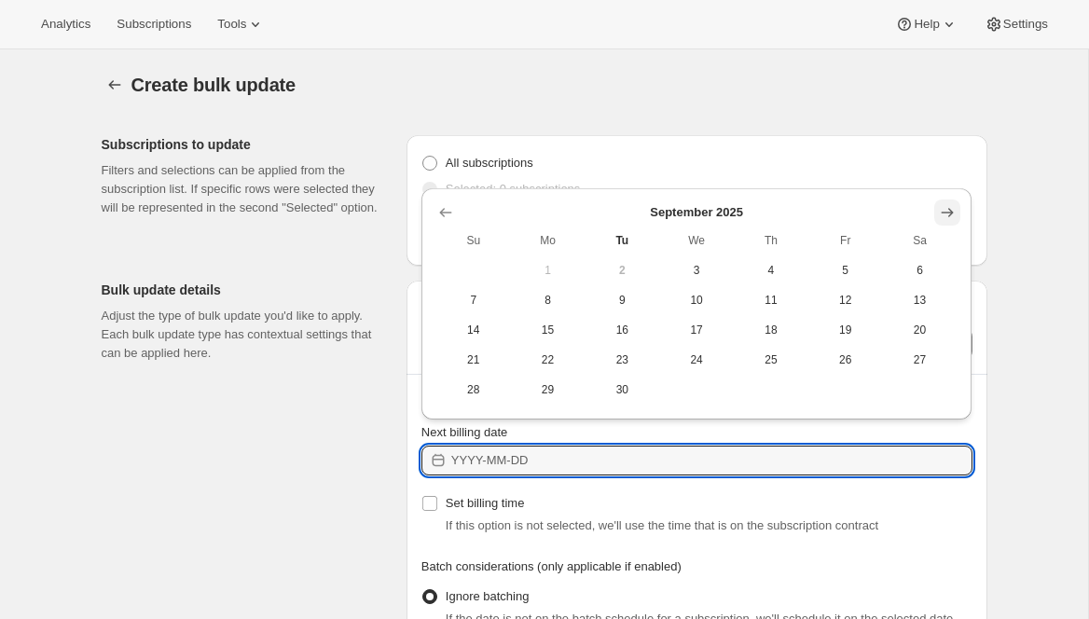
click at [942, 213] on icon "Show next month, October 2025" at bounding box center [947, 212] width 19 height 19
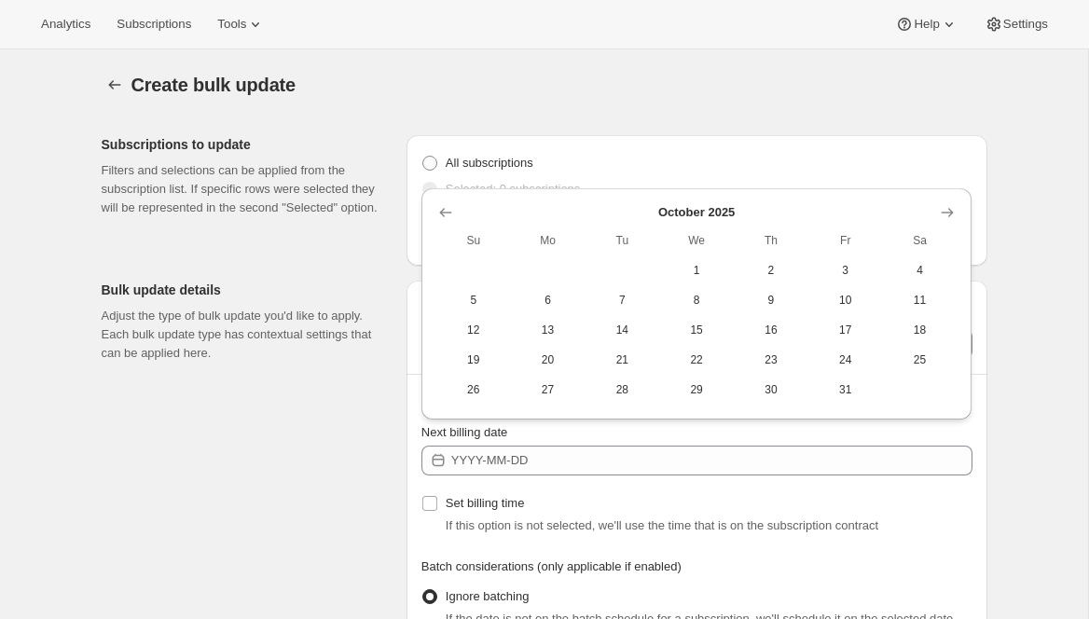
drag, startPoint x: 827, startPoint y: 300, endPoint x: 841, endPoint y: 309, distance: 16.3
click at [827, 301] on span "10" at bounding box center [846, 300] width 60 height 15
type input "[DATE]"
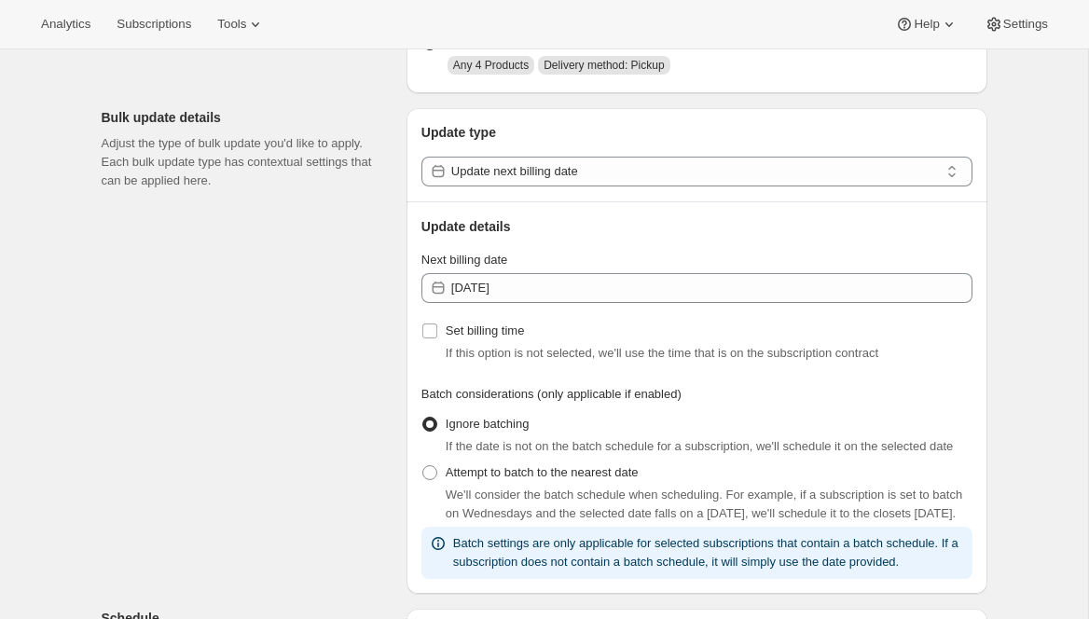
scroll to position [174, 0]
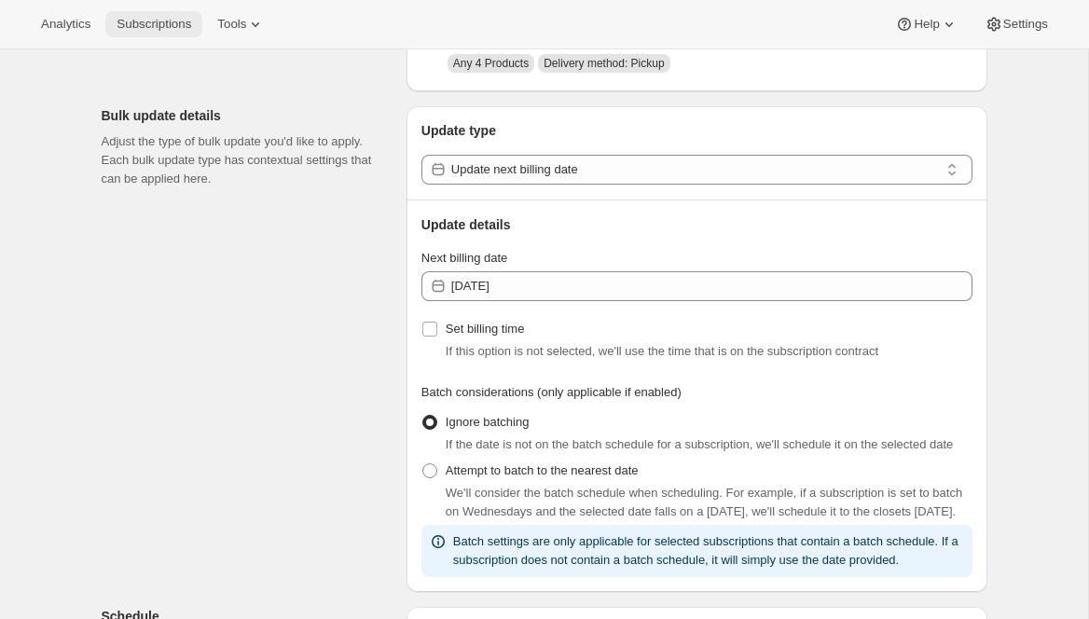
click at [162, 28] on span "Subscriptions" at bounding box center [154, 24] width 75 height 15
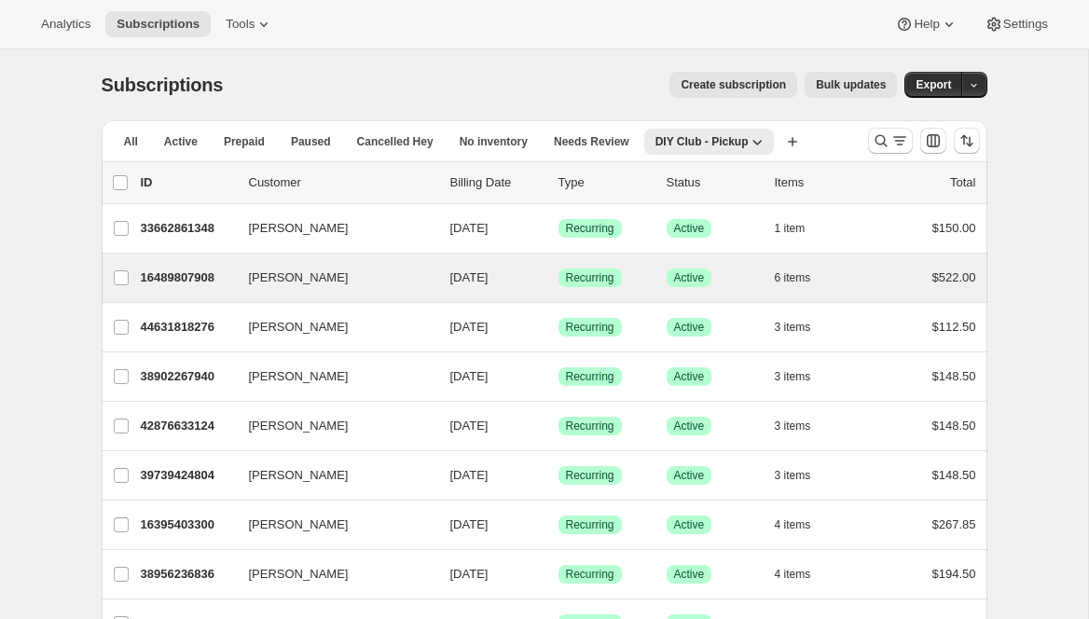
click at [166, 264] on div "[PERSON_NAME] 16489807908 [PERSON_NAME] [DATE] Success Recurring Success Active…" at bounding box center [545, 278] width 886 height 48
click at [156, 284] on p "16489807908" at bounding box center [187, 277] width 93 height 19
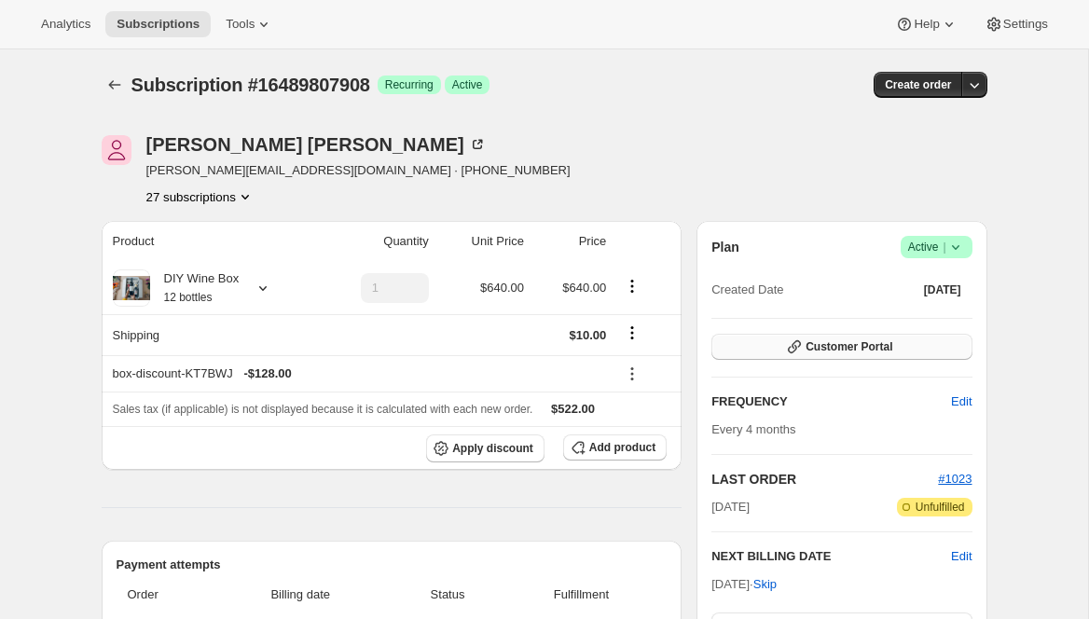
click at [810, 342] on span "Customer Portal" at bounding box center [848, 346] width 87 height 15
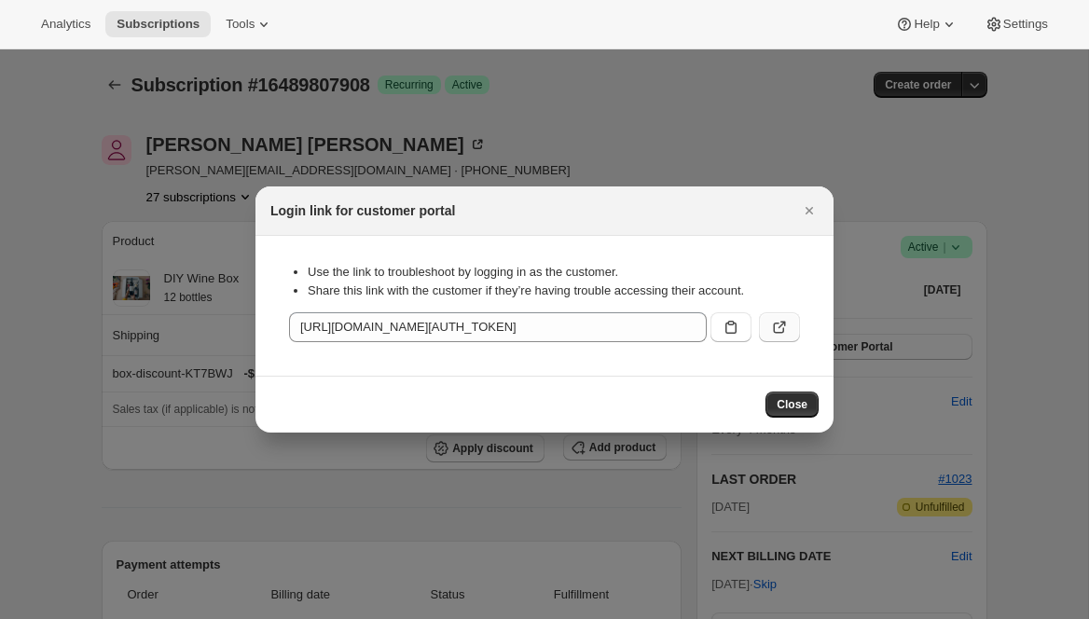
click at [793, 330] on button ":r1lm:" at bounding box center [779, 327] width 41 height 30
click at [818, 214] on button "Close" at bounding box center [809, 211] width 26 height 26
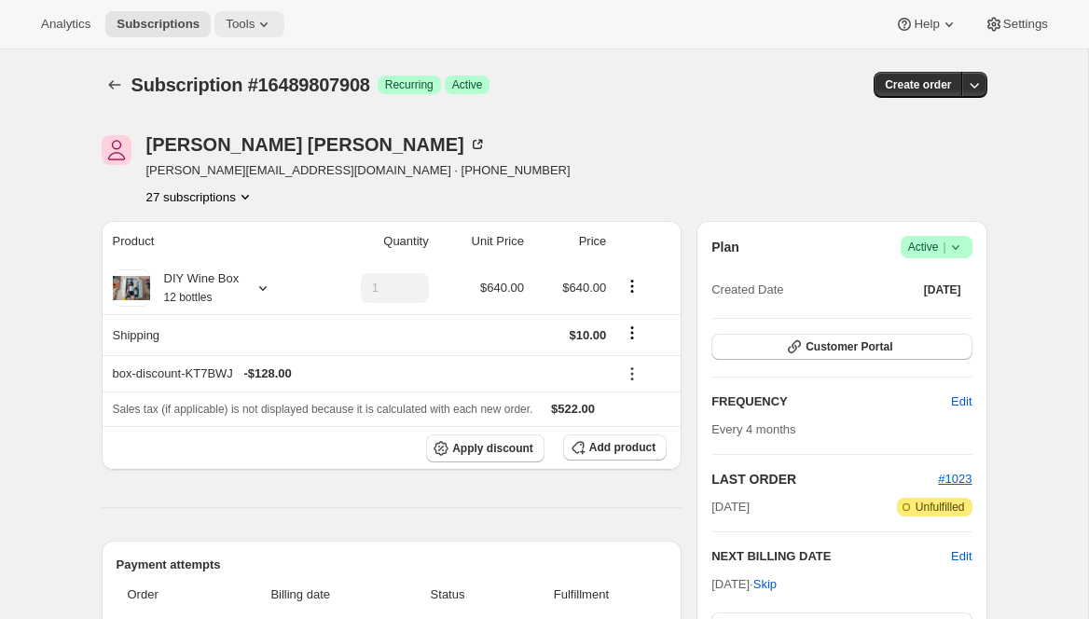
drag, startPoint x: 234, startPoint y: 18, endPoint x: 221, endPoint y: 15, distance: 13.3
click at [234, 18] on span "Tools" at bounding box center [240, 24] width 29 height 15
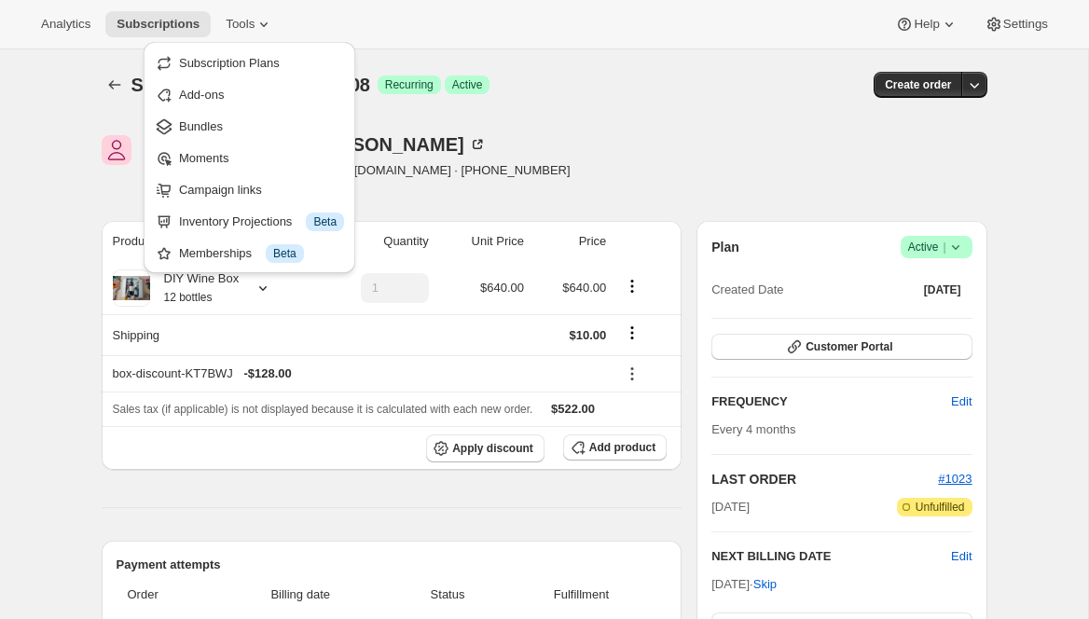
click at [236, 157] on span "Moments" at bounding box center [261, 158] width 165 height 19
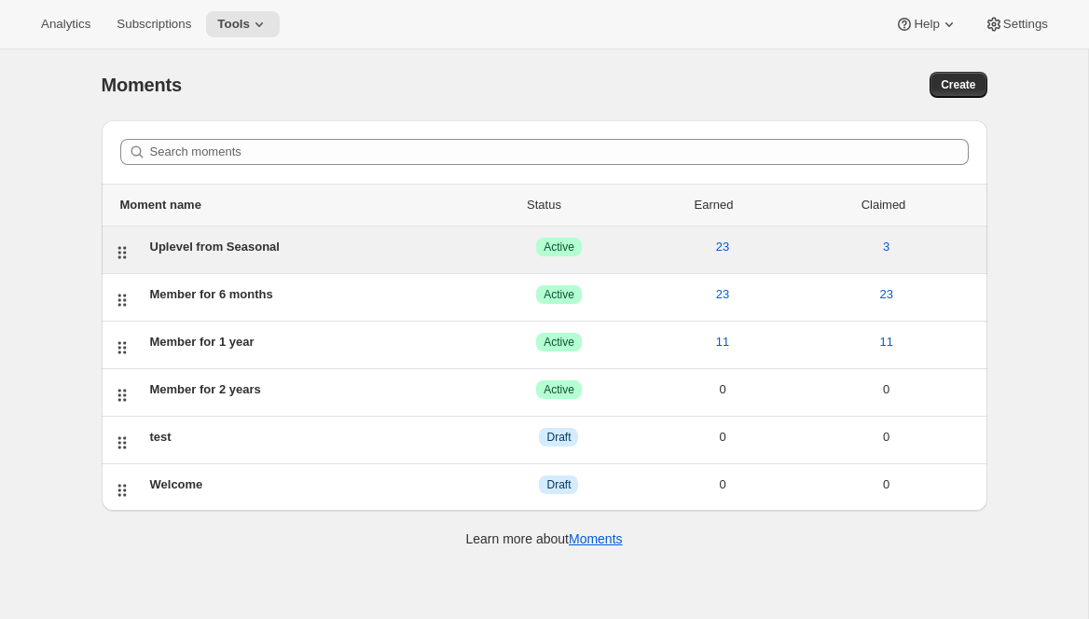
click at [220, 249] on div "Uplevel from Seasonal" at bounding box center [313, 247] width 327 height 19
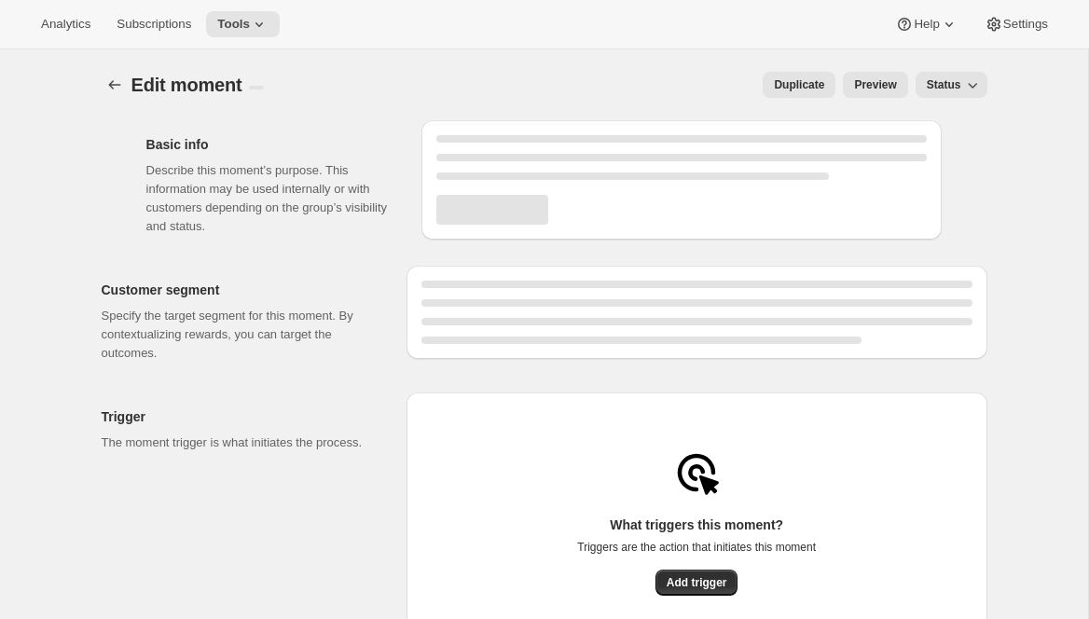
select select "subscribesTo"
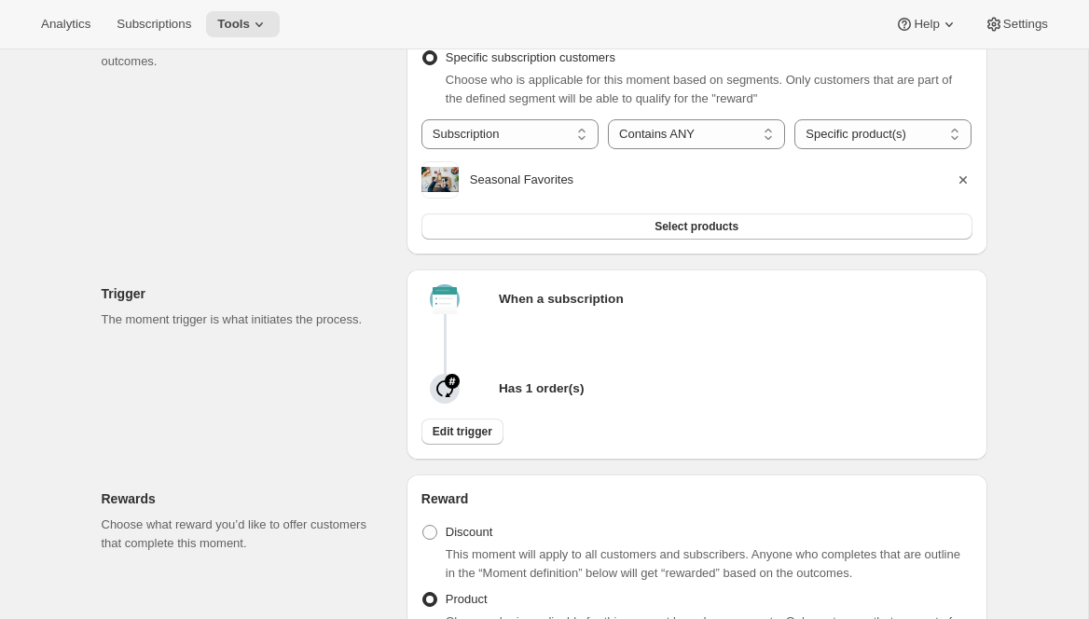
scroll to position [296, 0]
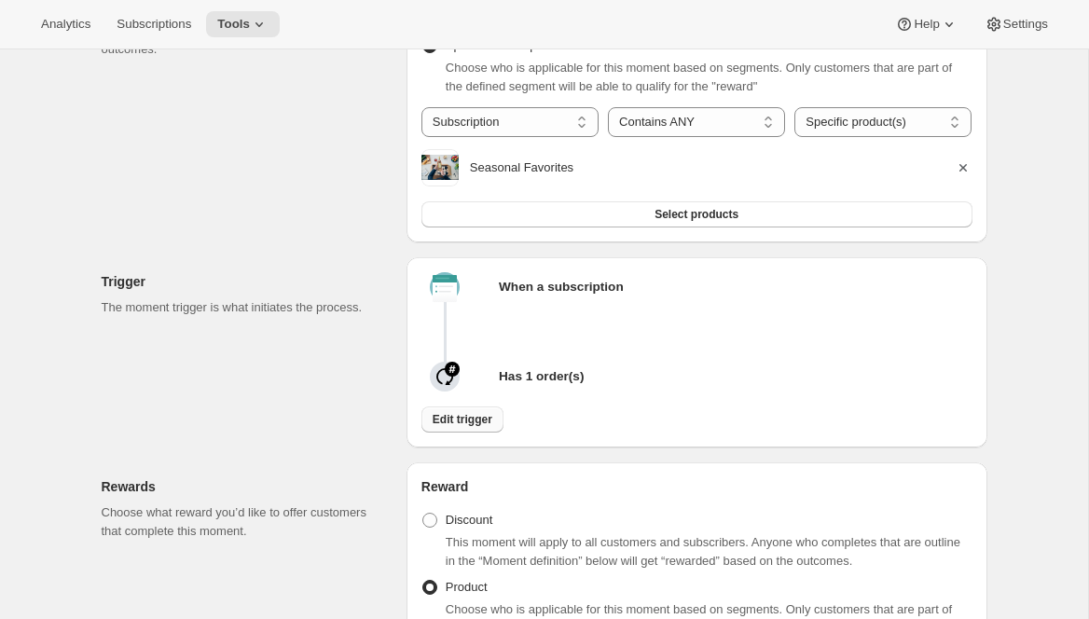
click at [470, 433] on button "Edit trigger" at bounding box center [462, 419] width 82 height 26
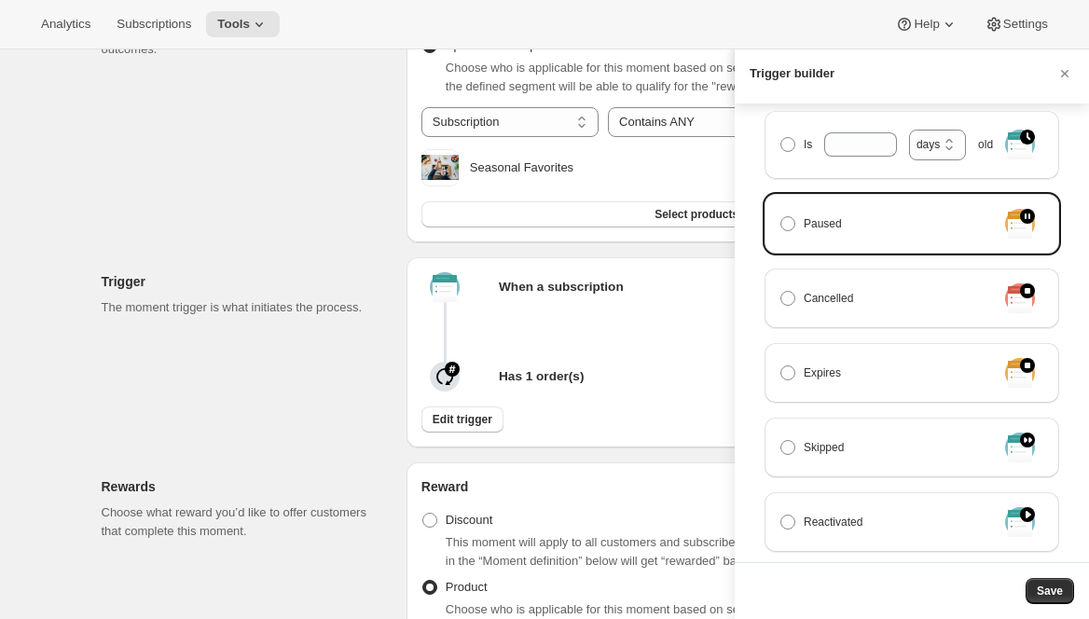
scroll to position [395, 0]
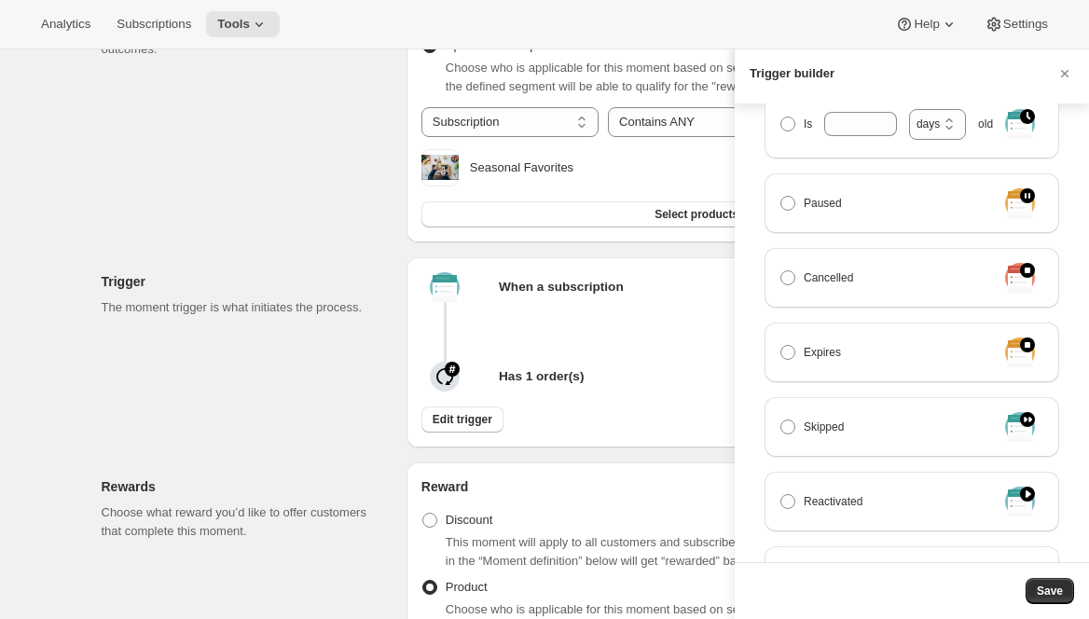
click at [181, 341] on div at bounding box center [544, 309] width 1089 height 619
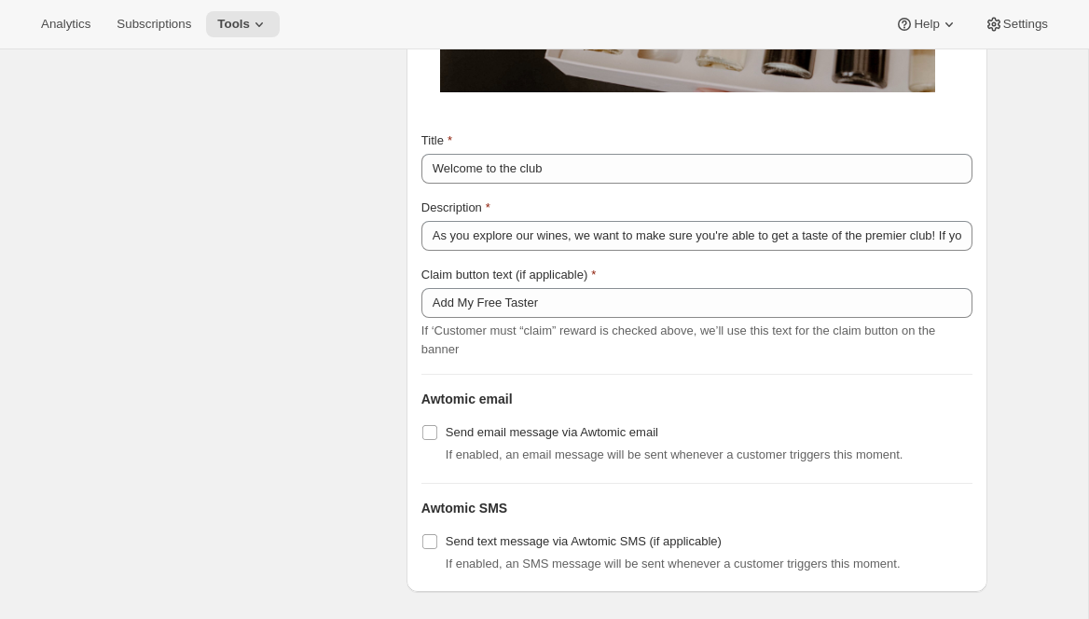
scroll to position [2468, 0]
